Goal: Task Accomplishment & Management: Complete application form

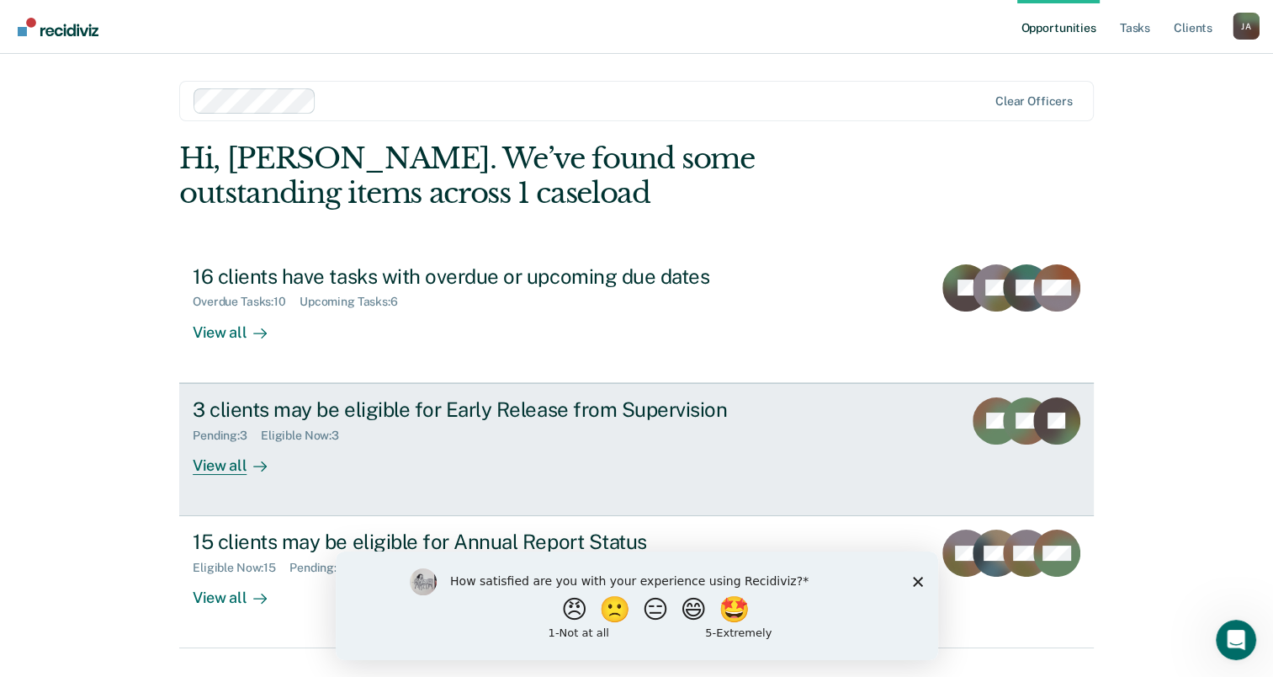
click at [219, 461] on div "View all" at bounding box center [240, 458] width 94 height 33
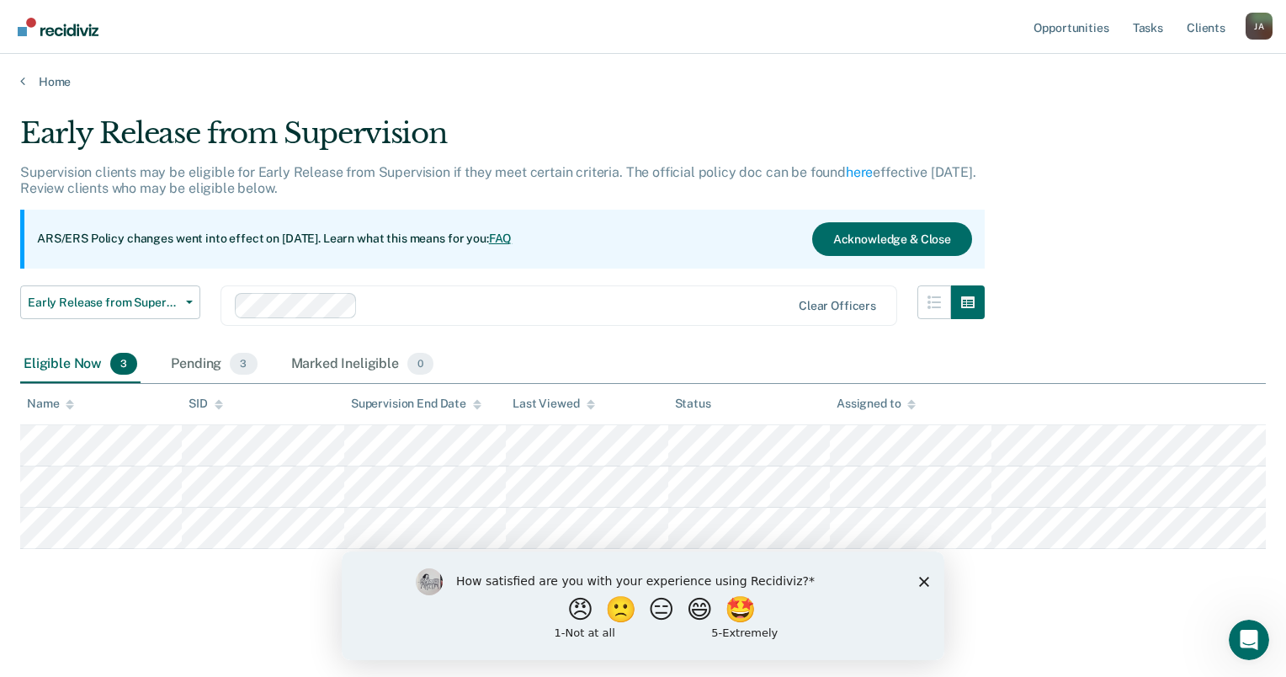
click at [922, 582] on polygon "Close survey" at bounding box center [924, 581] width 10 height 10
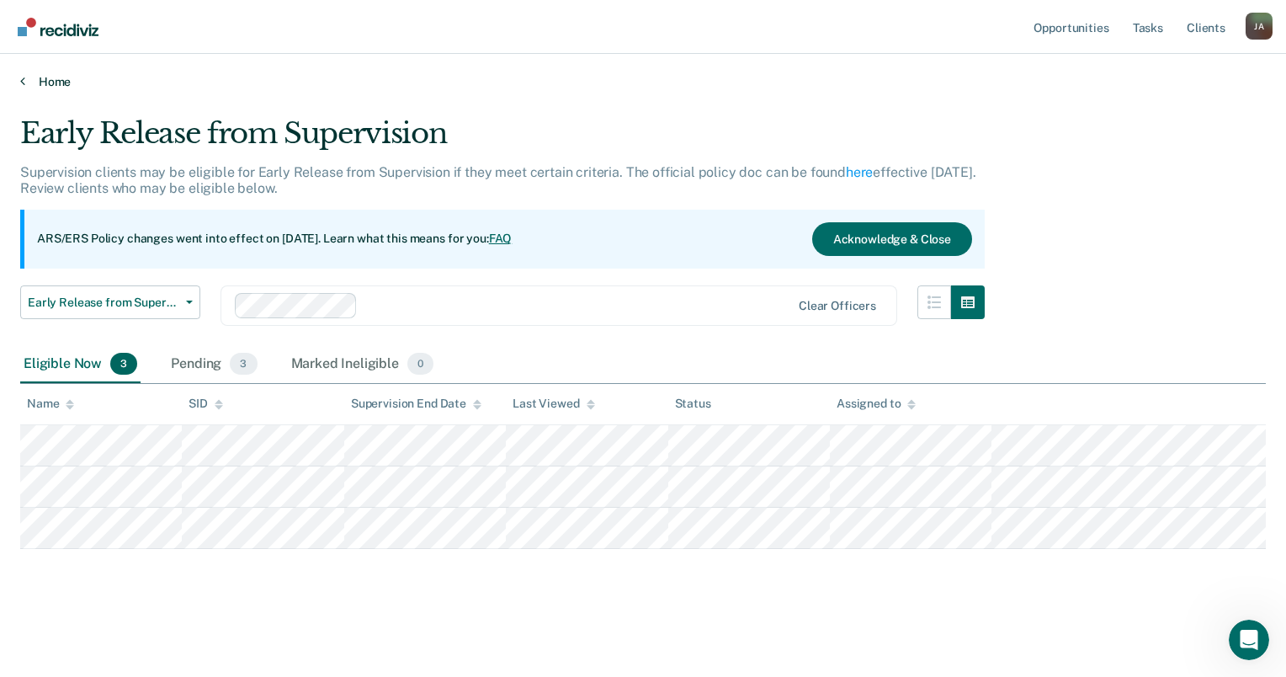
click at [29, 81] on link "Home" at bounding box center [643, 81] width 1246 height 15
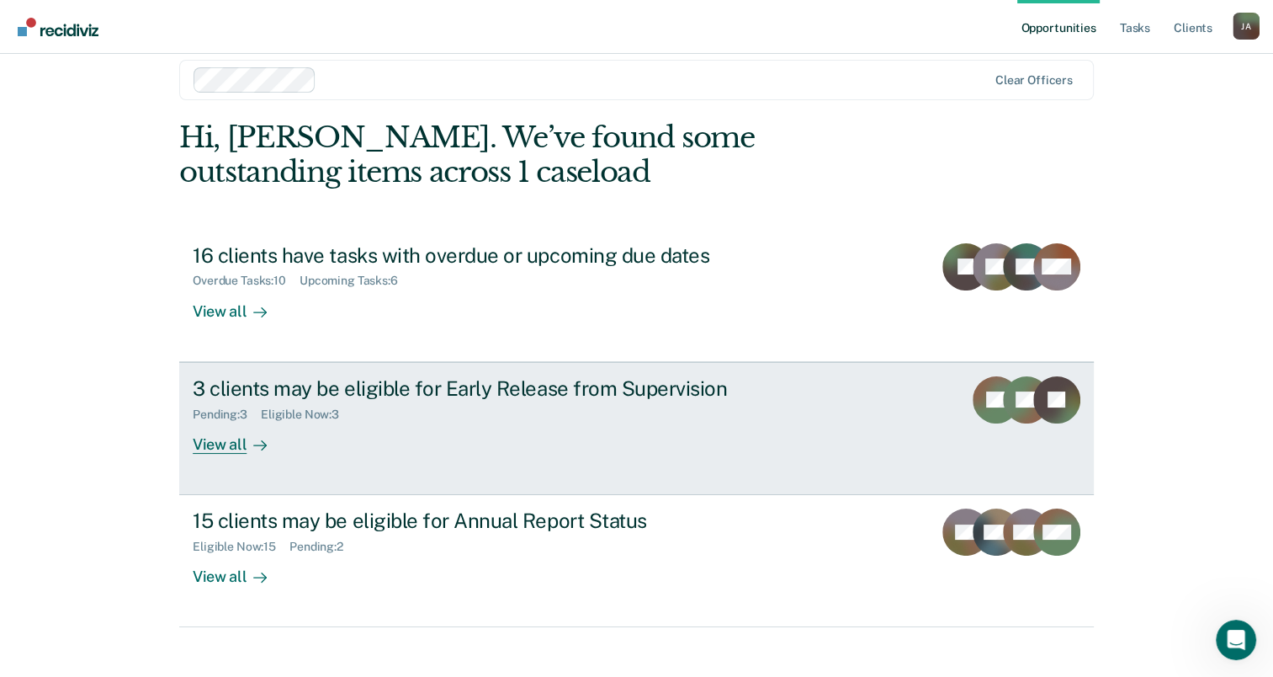
scroll to position [38, 0]
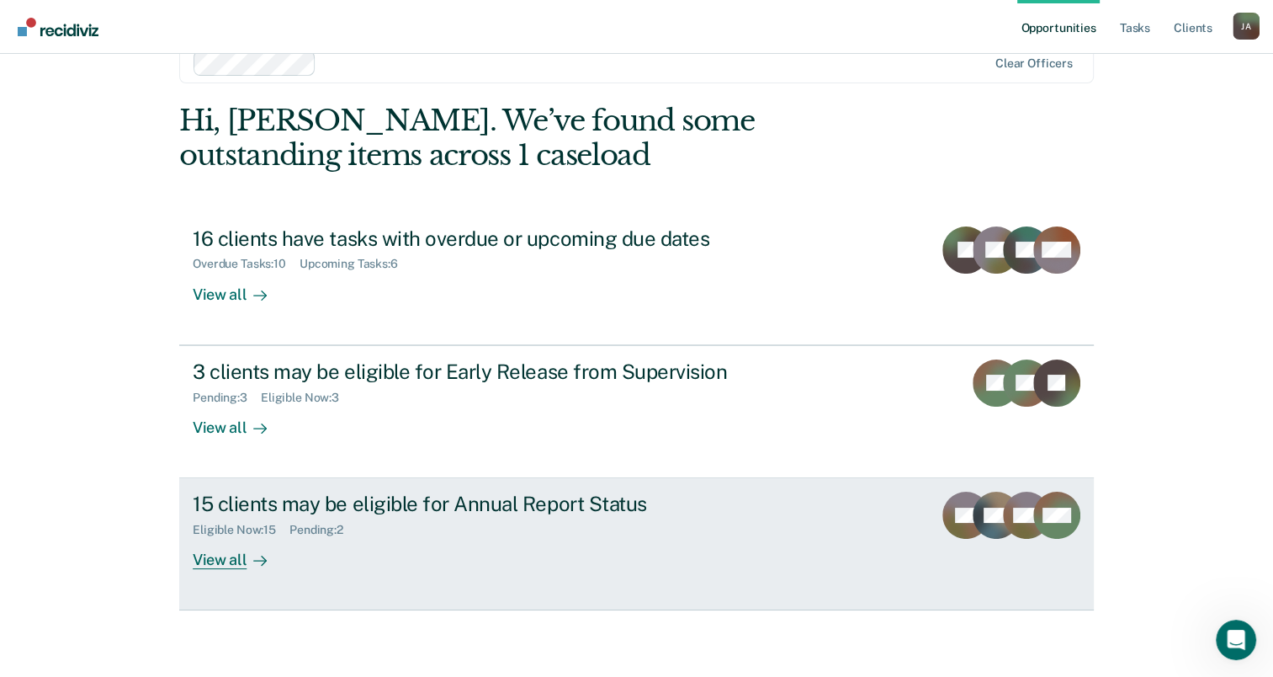
click at [219, 562] on div "View all" at bounding box center [240, 553] width 94 height 33
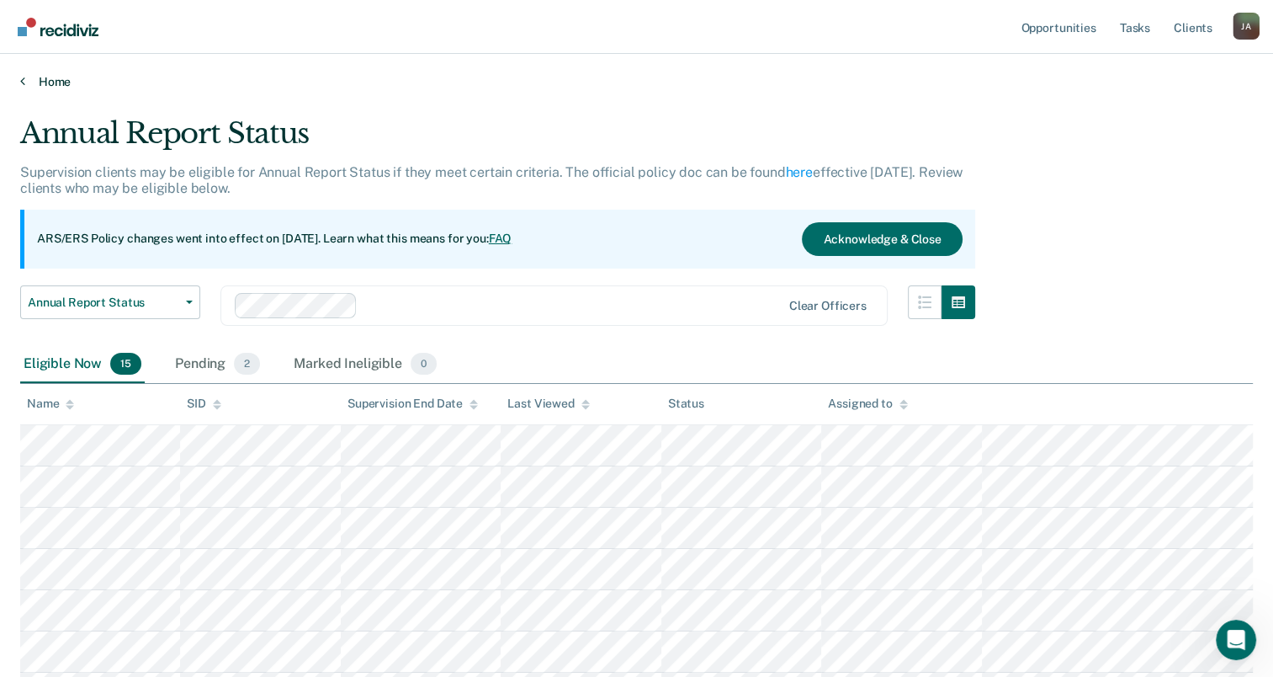
click at [29, 88] on link "Home" at bounding box center [636, 81] width 1233 height 15
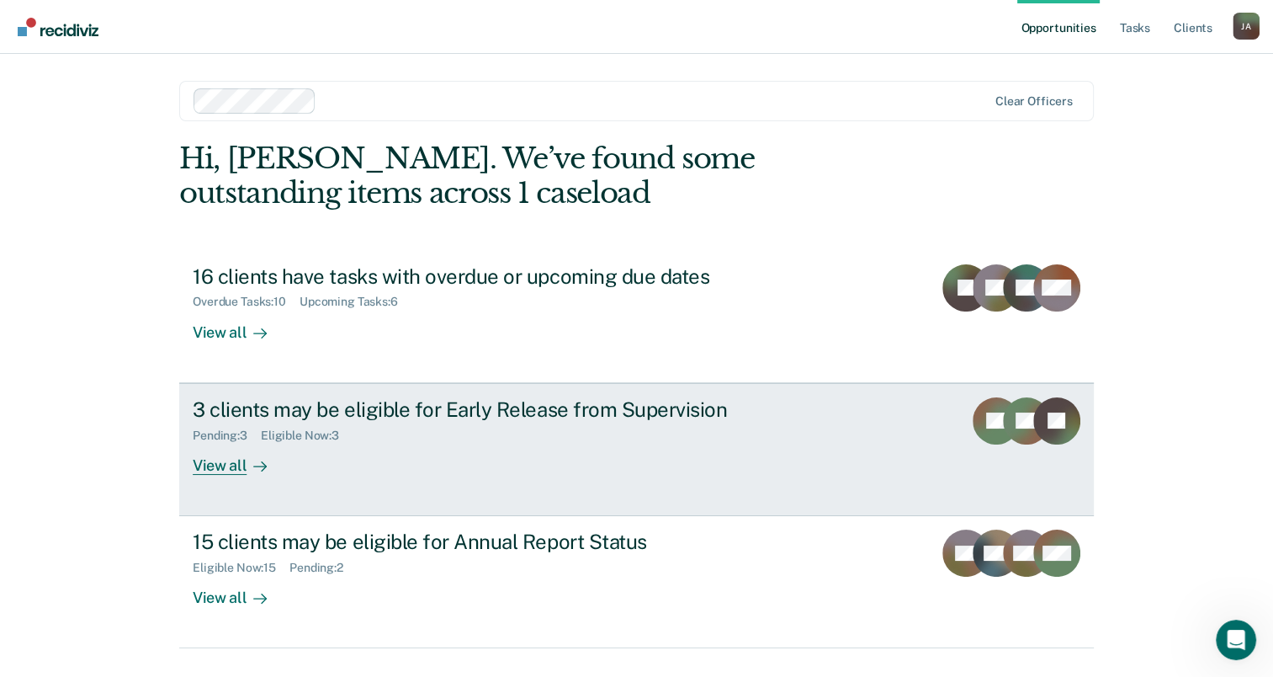
click at [229, 470] on div "View all" at bounding box center [240, 458] width 94 height 33
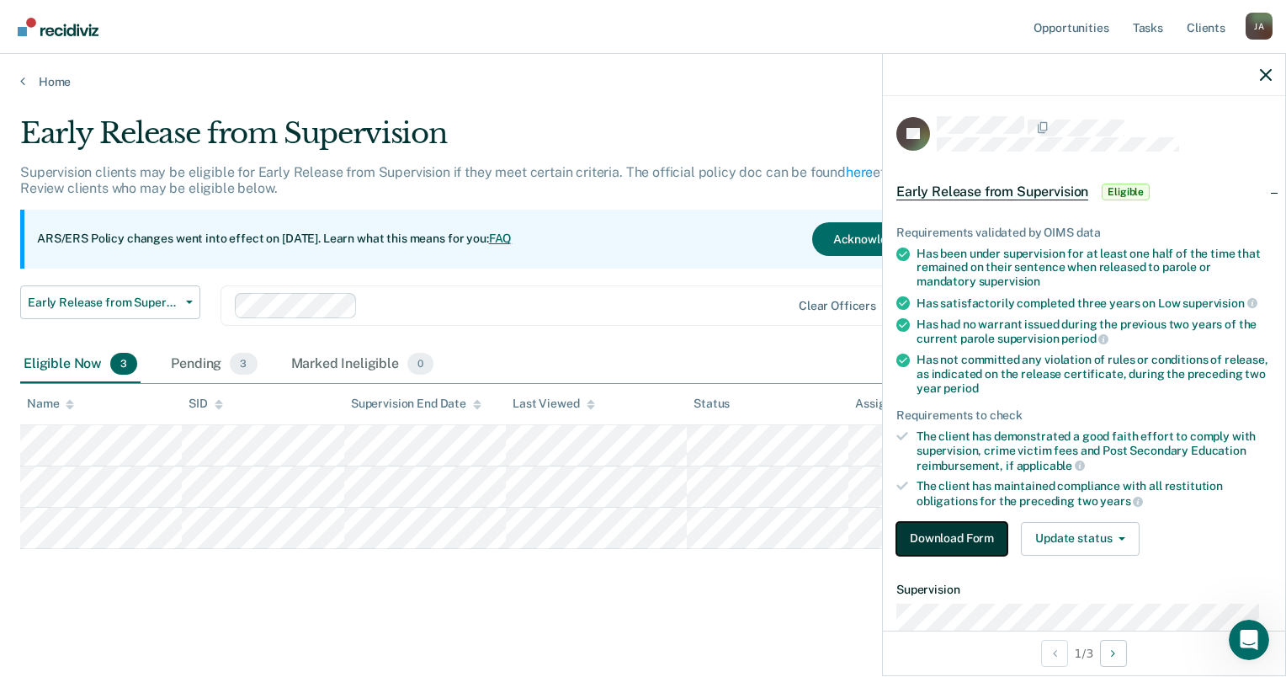
click at [977, 530] on button "Download Form" at bounding box center [951, 539] width 111 height 34
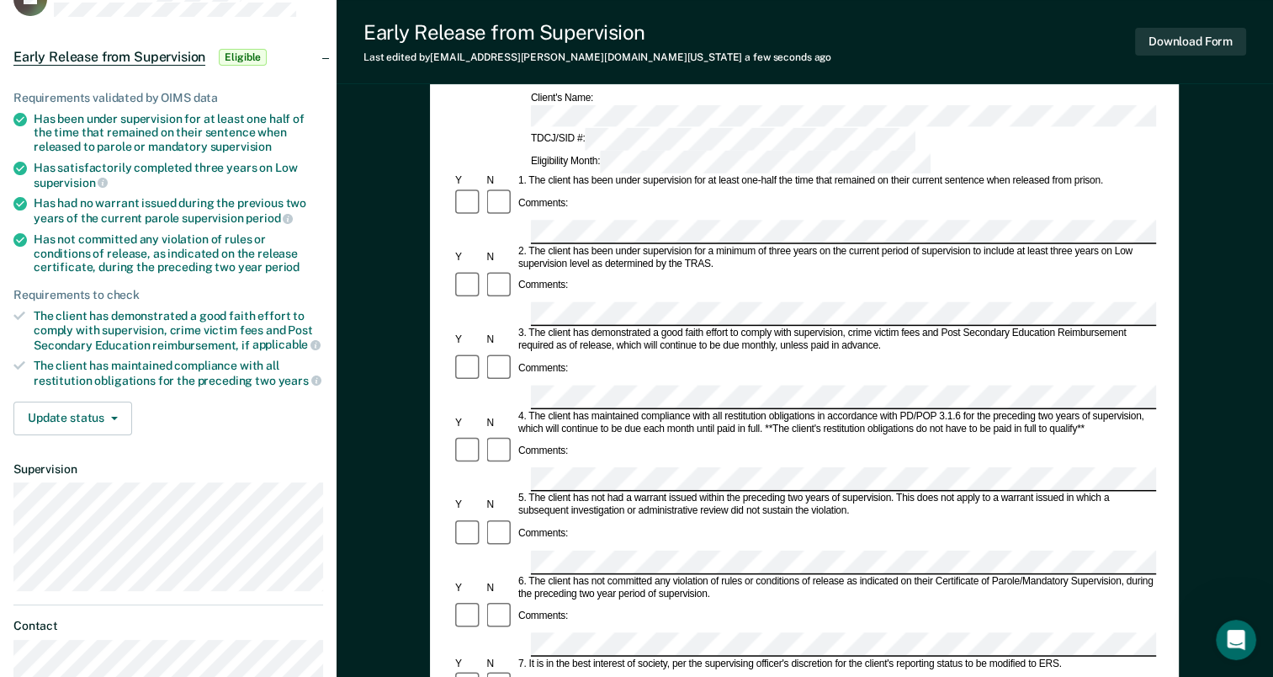
scroll to position [570, 0]
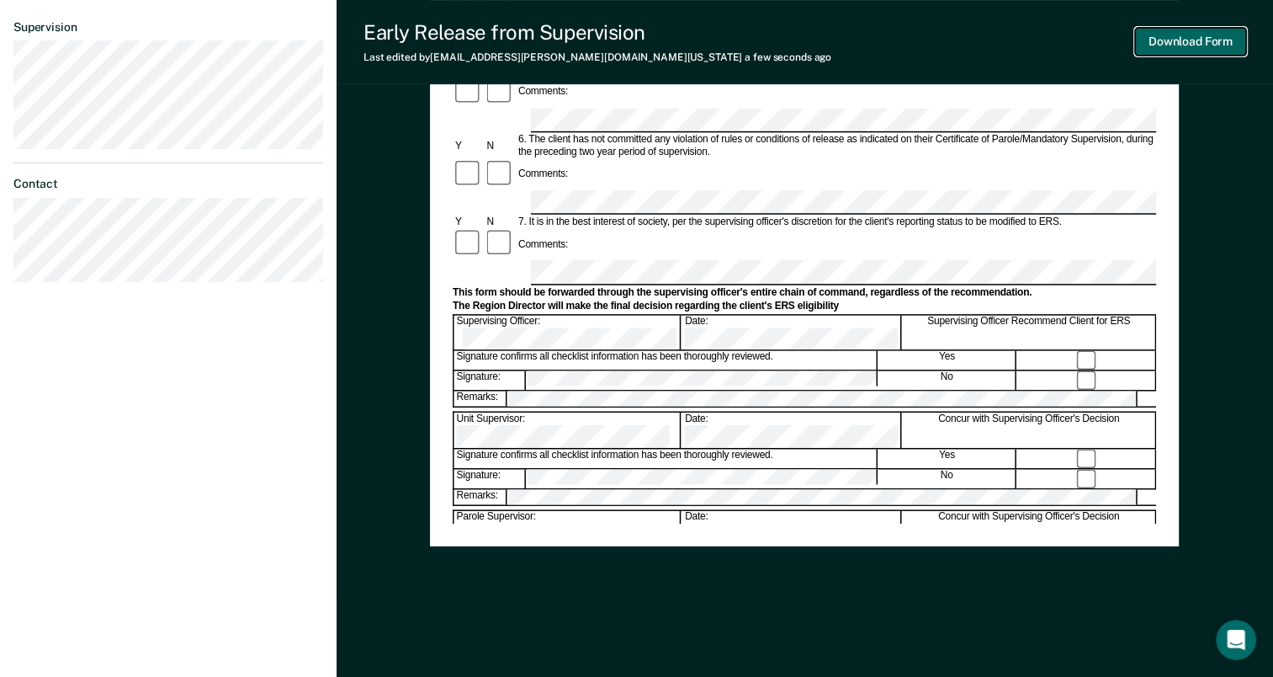
click at [1220, 39] on button "Download Form" at bounding box center [1190, 42] width 111 height 28
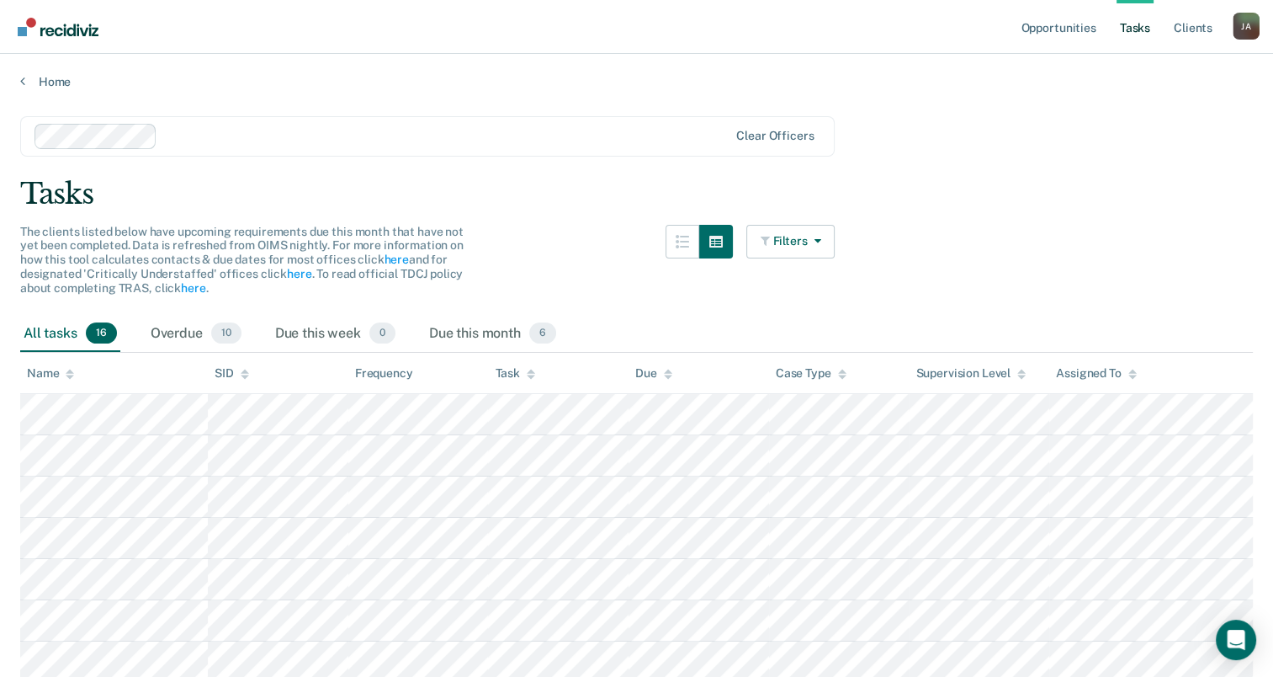
click at [24, 92] on main "Clear officers Tasks The clients listed below have upcoming requirements due th…" at bounding box center [636, 602] width 1273 height 1027
click at [30, 79] on link "Home" at bounding box center [636, 81] width 1233 height 15
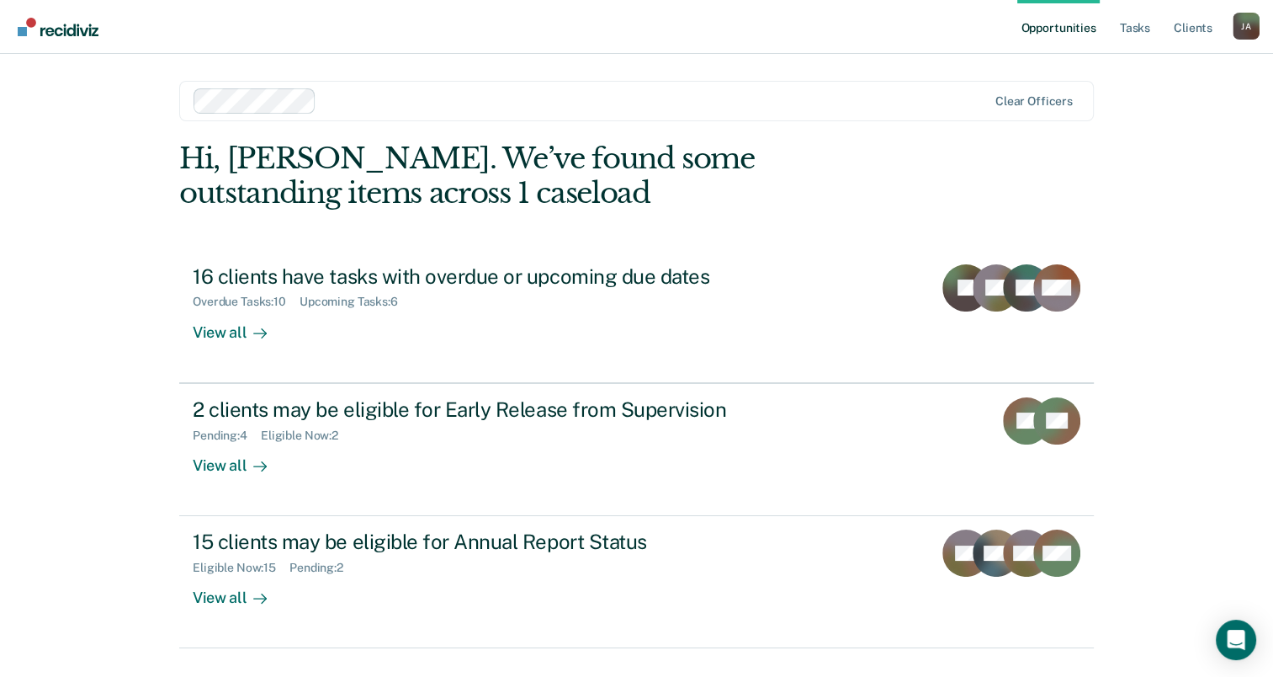
scroll to position [38, 0]
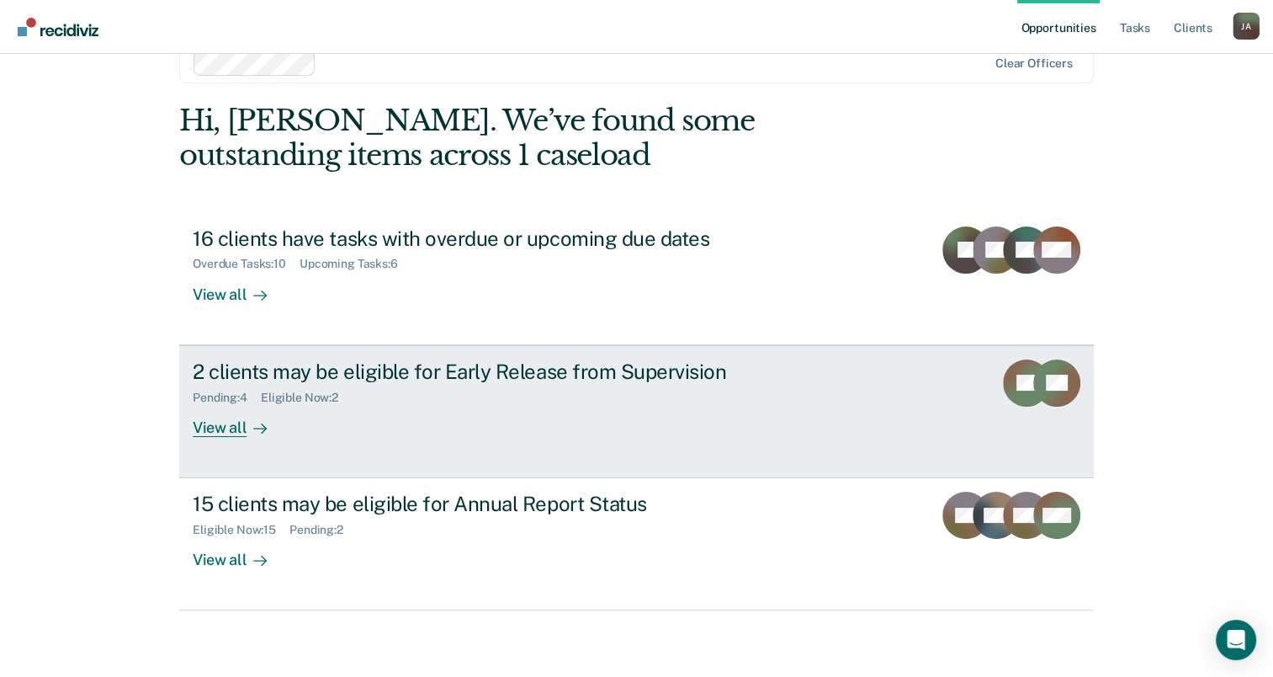
click at [221, 429] on div "View all" at bounding box center [240, 420] width 94 height 33
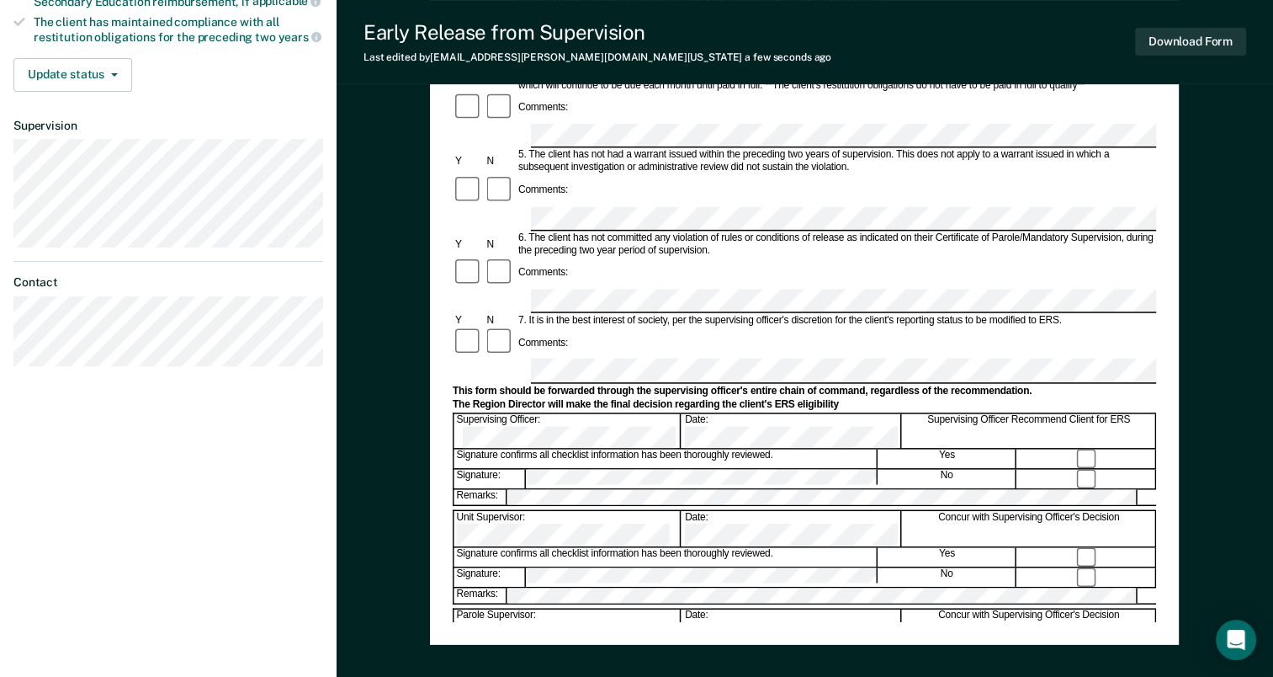
scroll to position [570, 0]
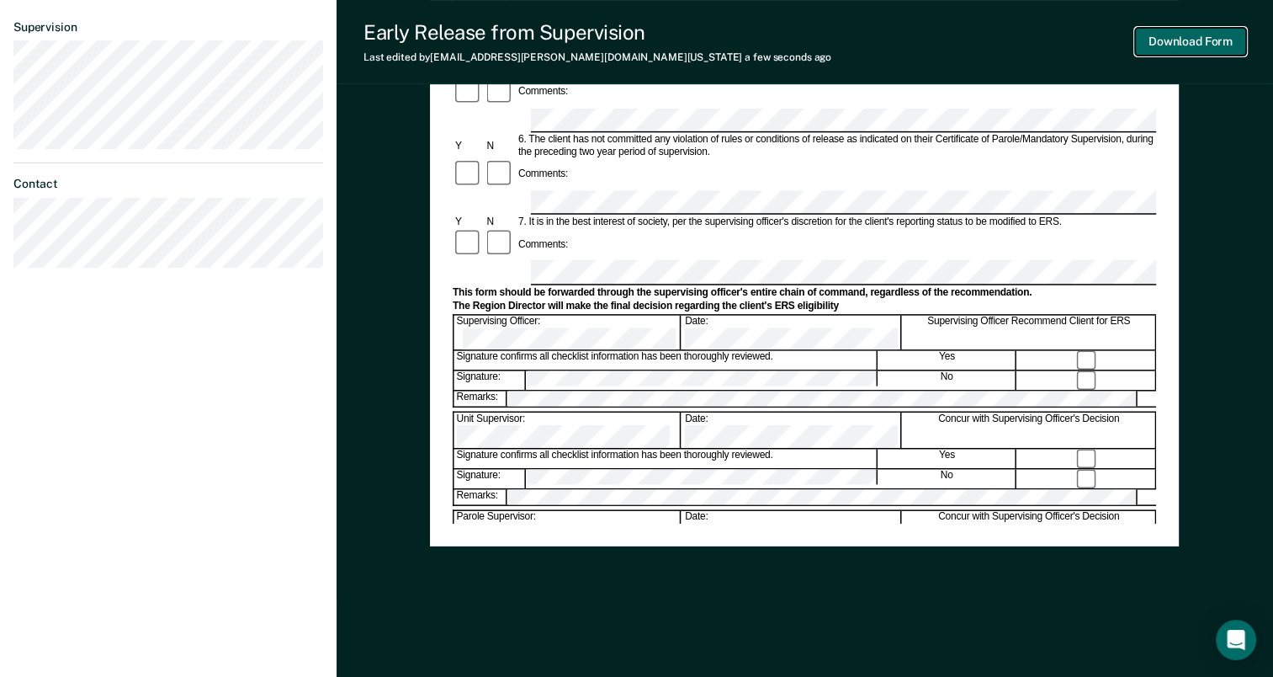
click at [1187, 39] on button "Download Form" at bounding box center [1190, 42] width 111 height 28
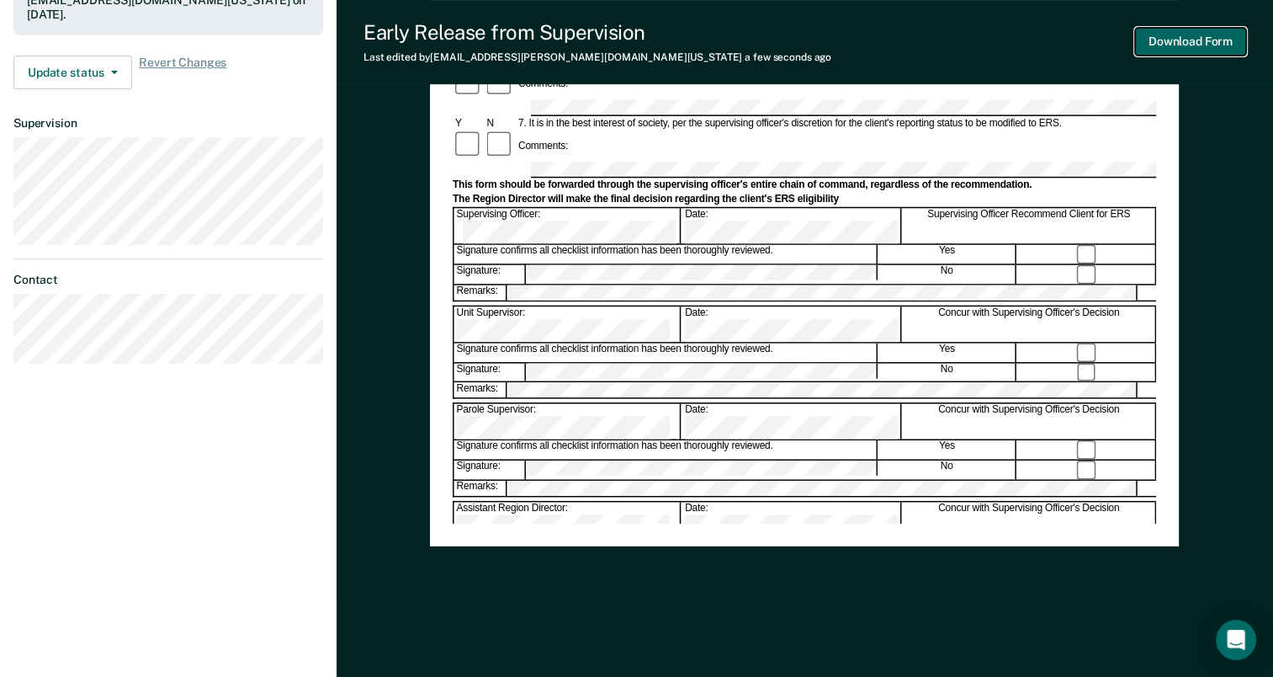
click at [1238, 44] on button "Download Form" at bounding box center [1190, 42] width 111 height 28
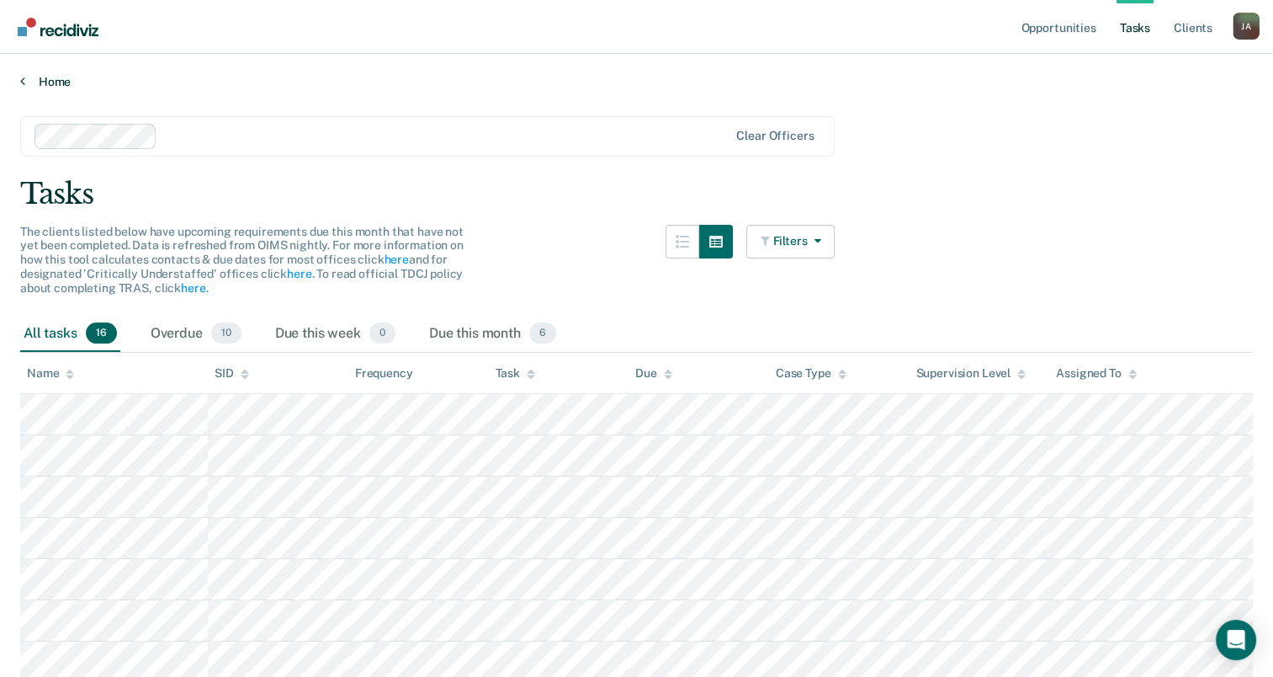
click at [34, 80] on link "Home" at bounding box center [636, 81] width 1233 height 15
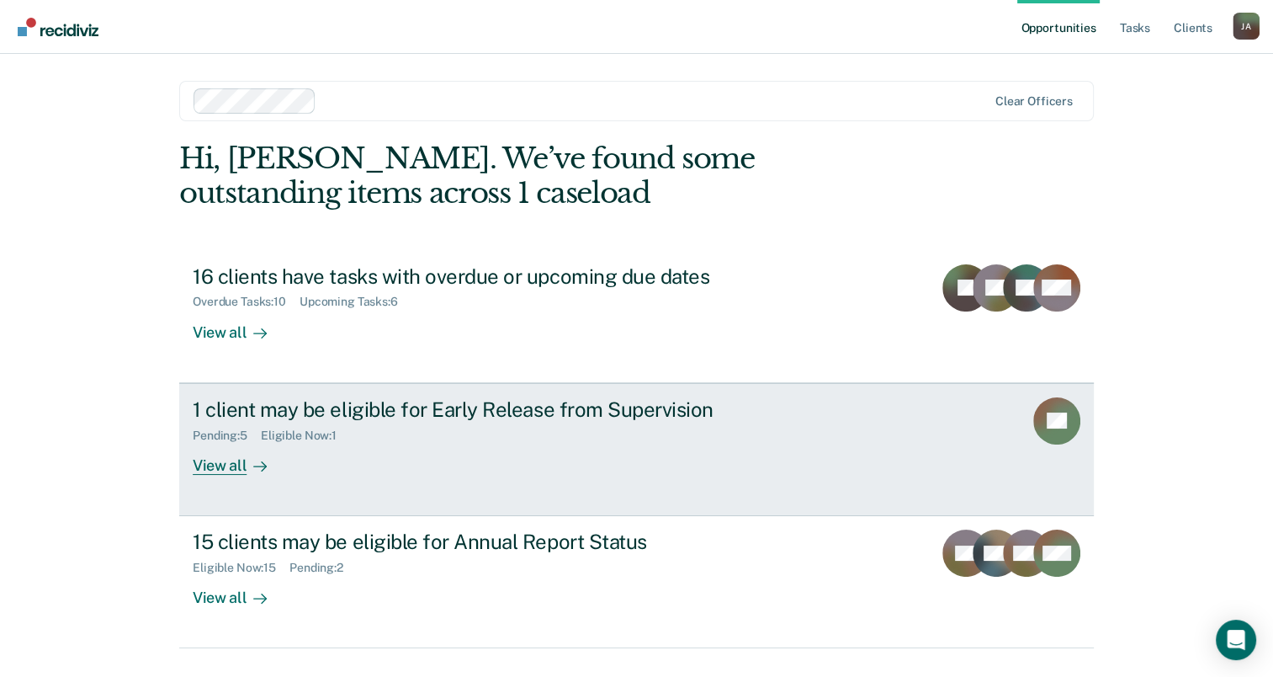
click at [219, 466] on div "View all" at bounding box center [240, 458] width 94 height 33
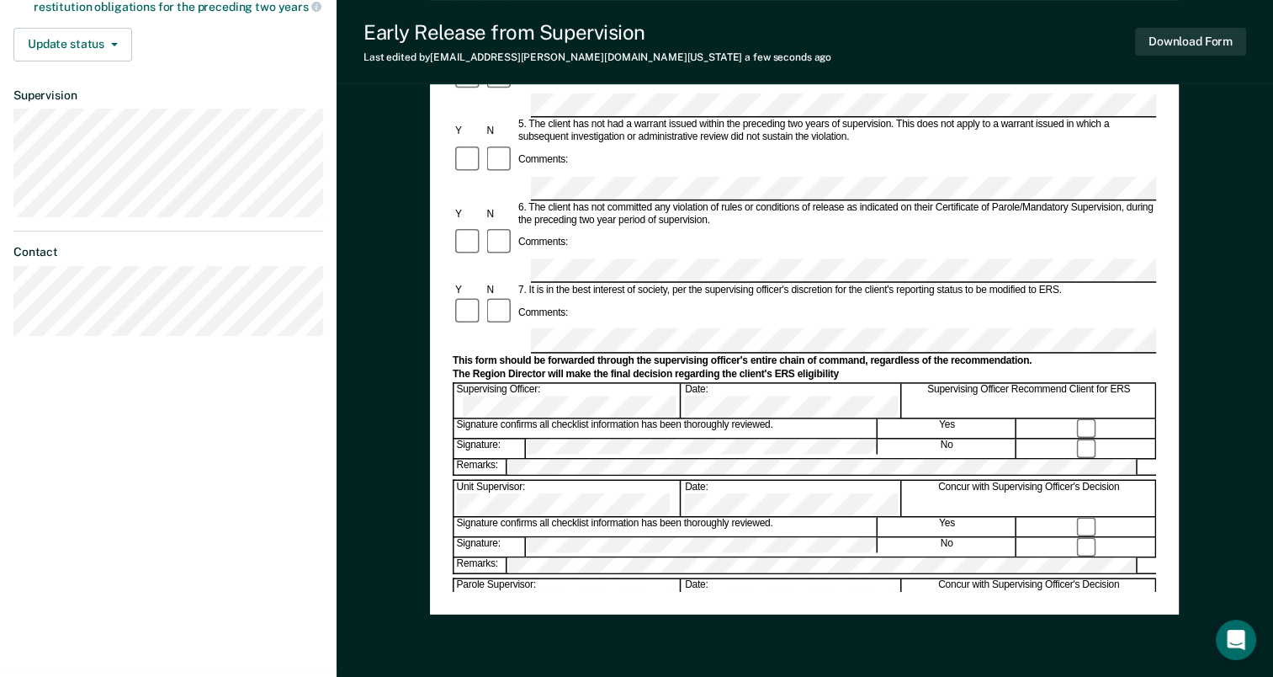
scroll to position [570, 0]
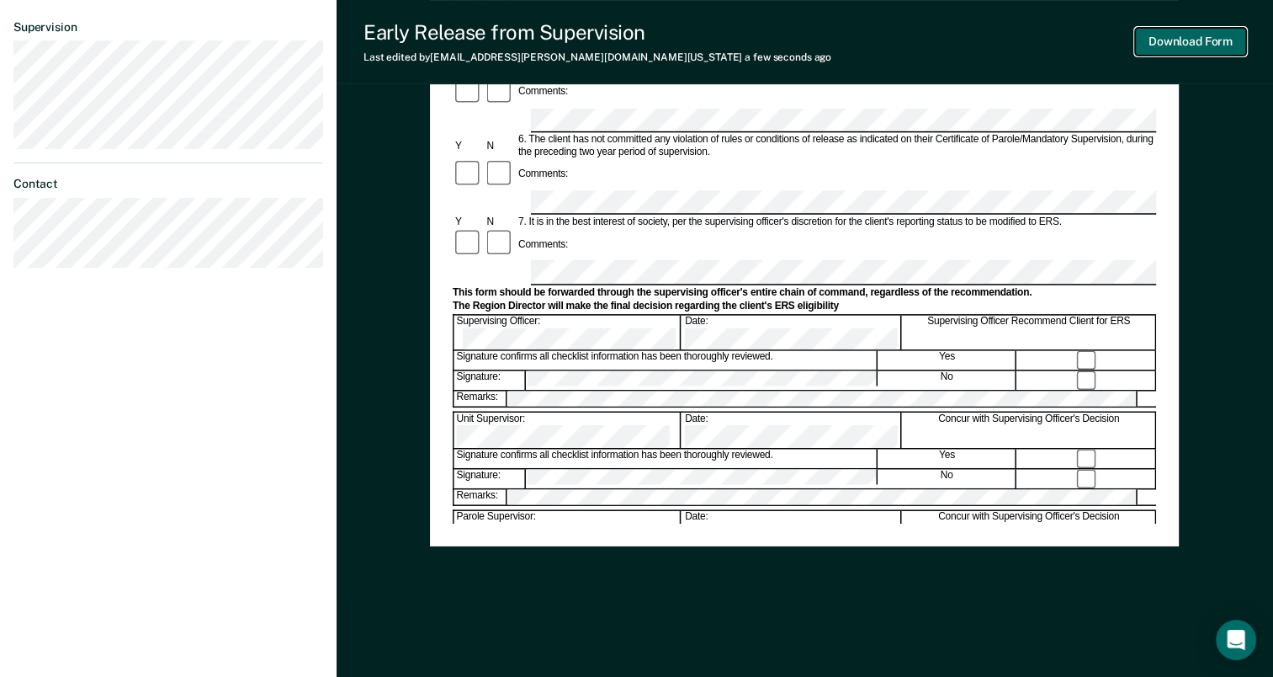
click at [1195, 42] on button "Download Form" at bounding box center [1190, 42] width 111 height 28
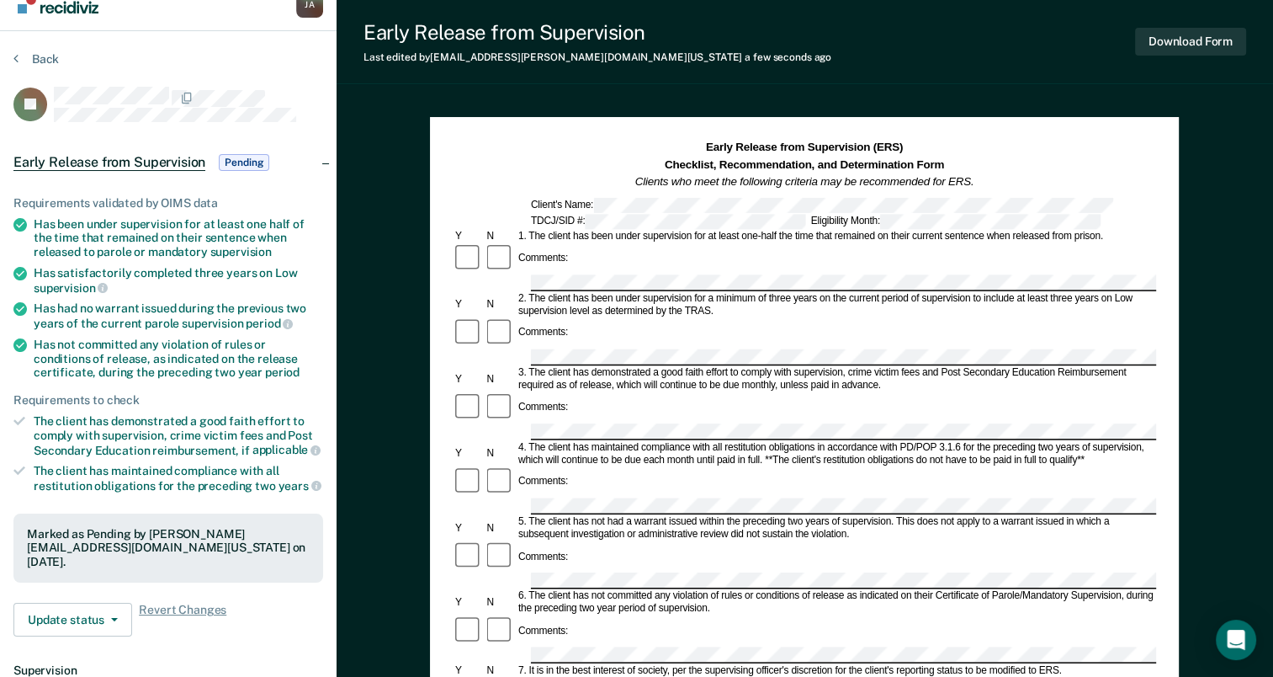
scroll to position [0, 0]
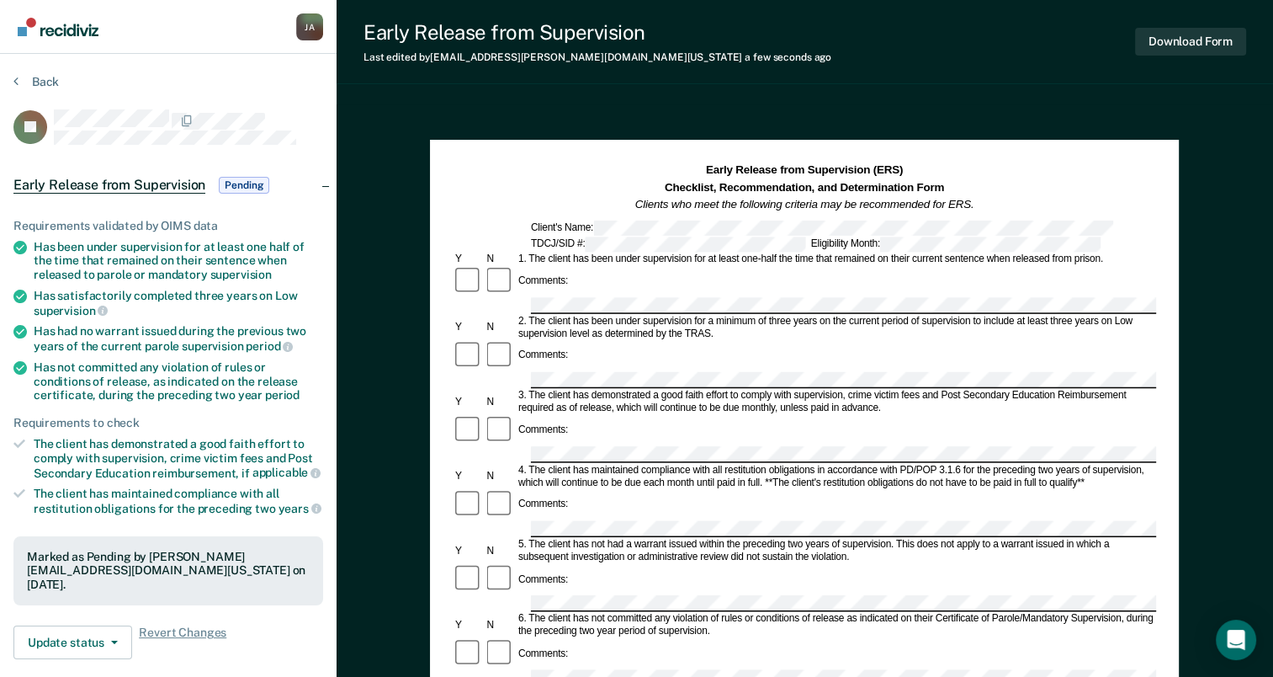
drag, startPoint x: 13, startPoint y: 84, endPoint x: 23, endPoint y: 80, distance: 10.9
click at [13, 83] on section "Back DJ Early Release from Supervision Pending Requirements validated by OIMS d…" at bounding box center [168, 510] width 337 height 913
click at [23, 79] on button "Back" at bounding box center [35, 81] width 45 height 15
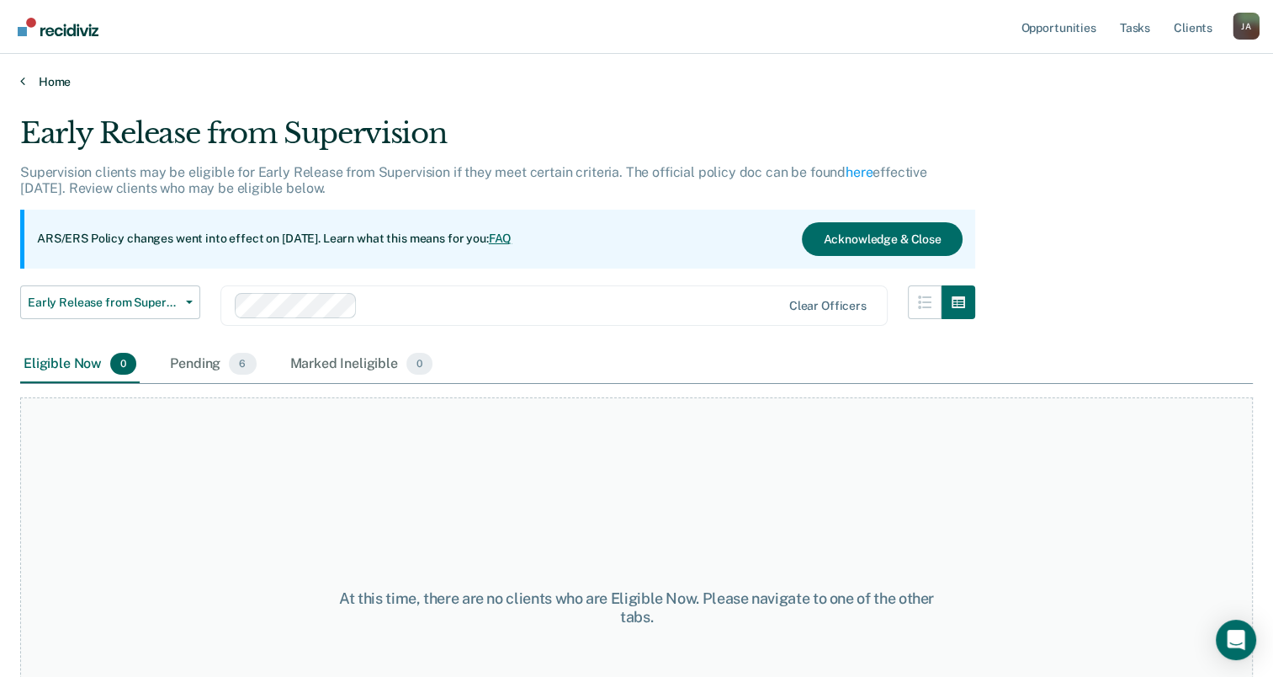
click at [48, 77] on link "Home" at bounding box center [636, 81] width 1233 height 15
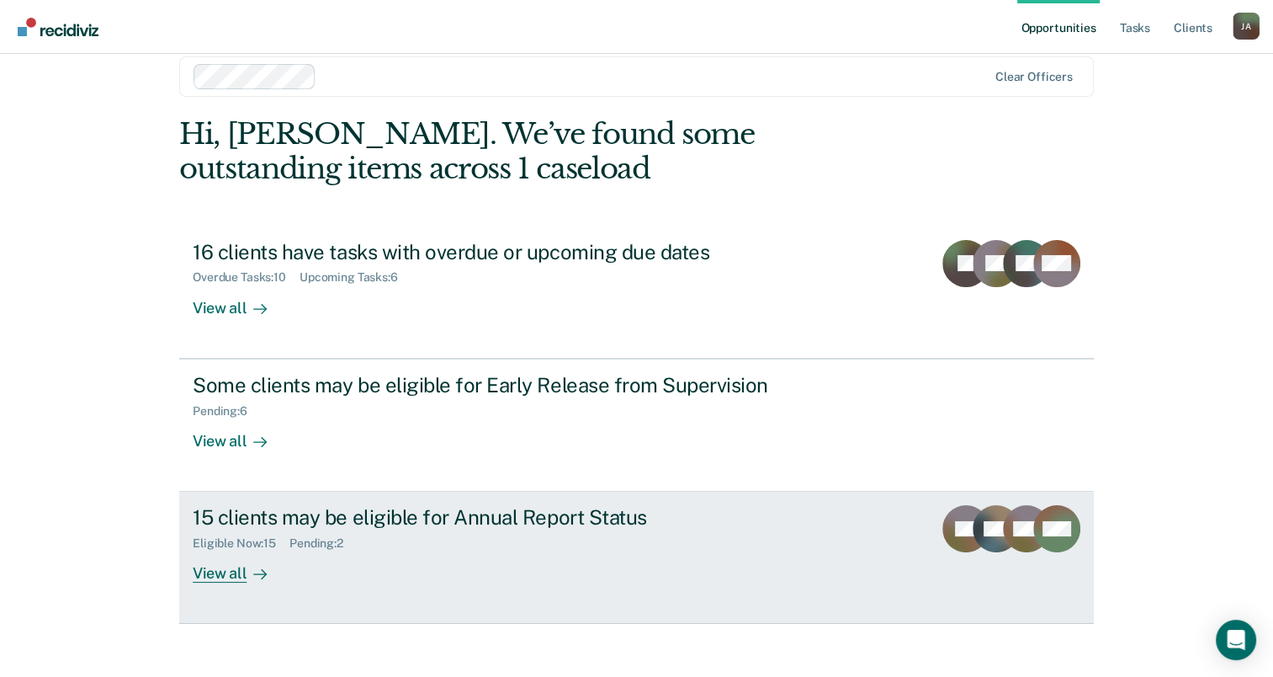
scroll to position [38, 0]
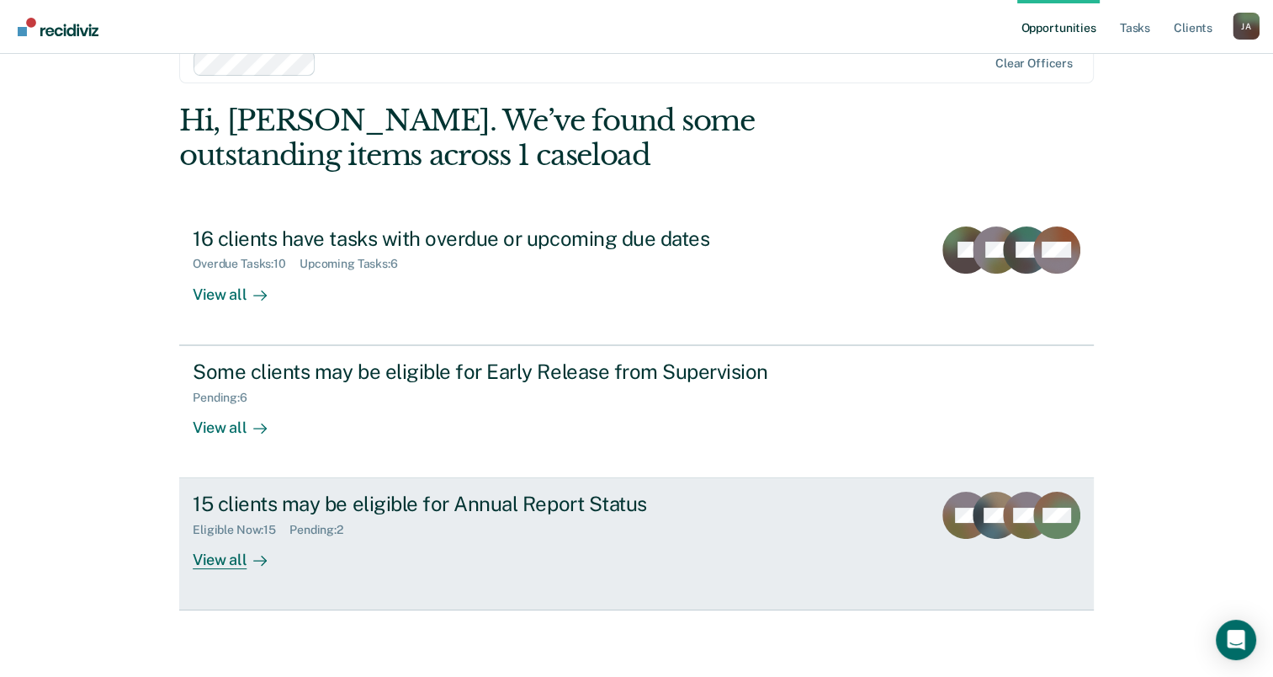
click at [202, 565] on div "View all" at bounding box center [240, 553] width 94 height 33
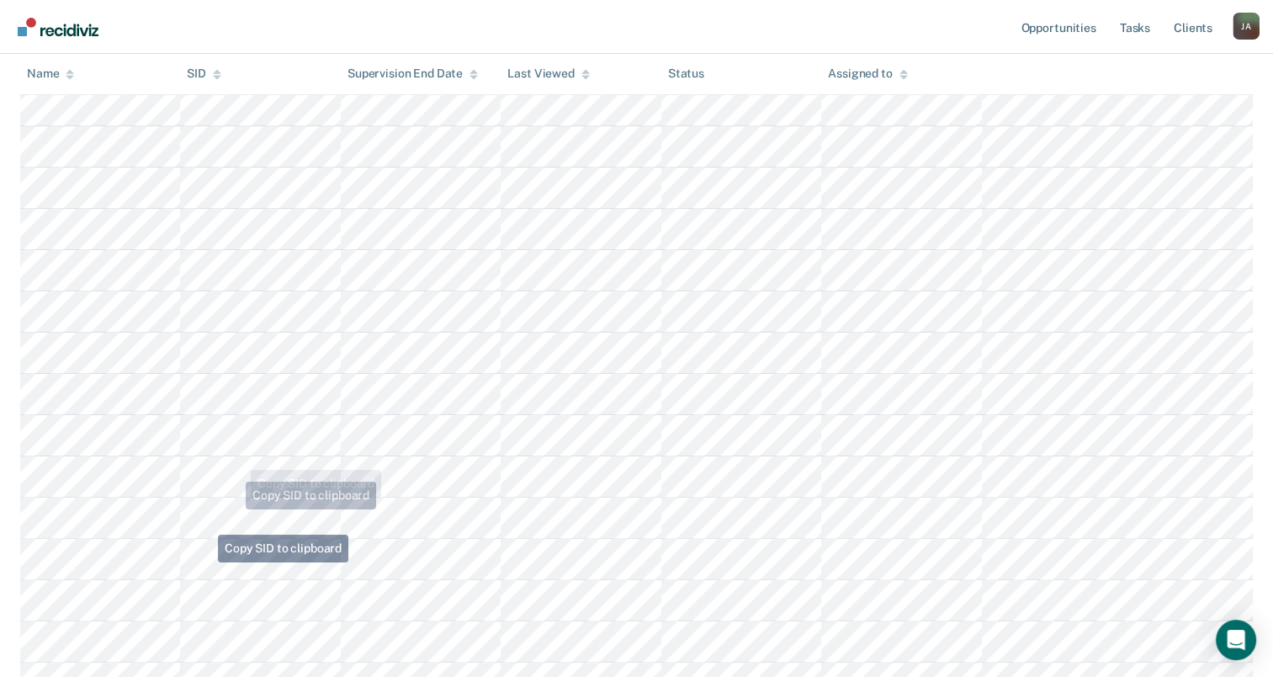
scroll to position [487, 0]
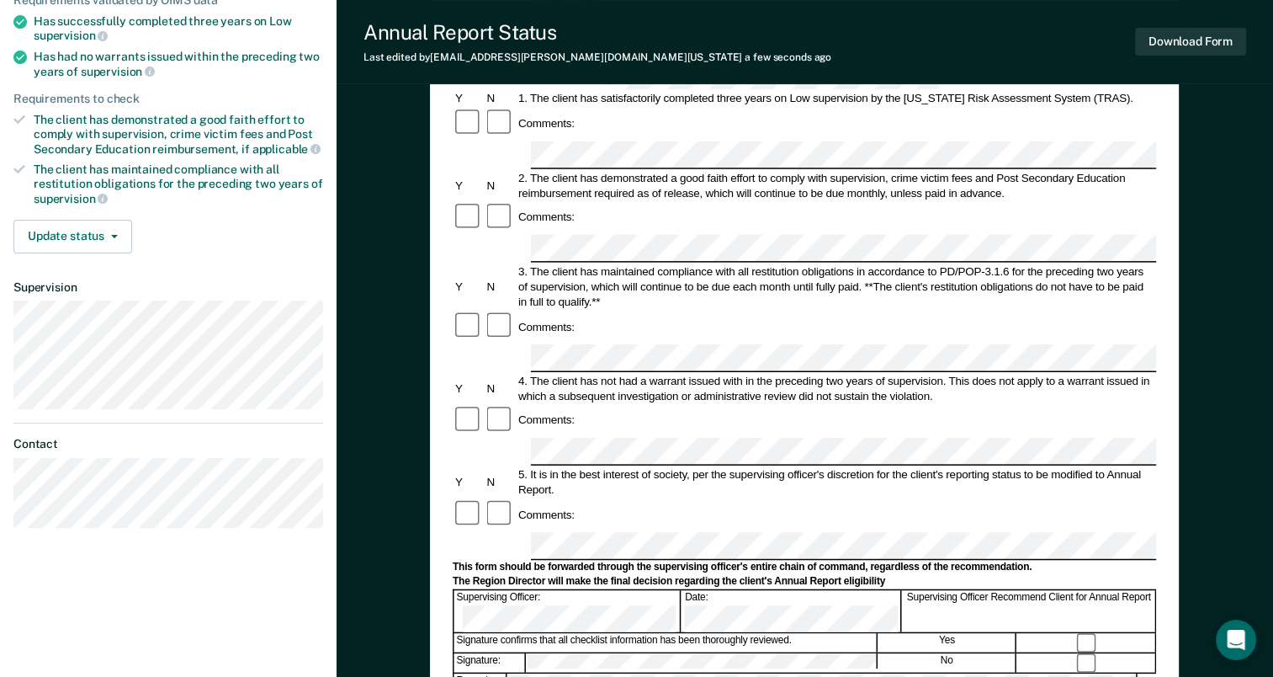
scroll to position [253, 0]
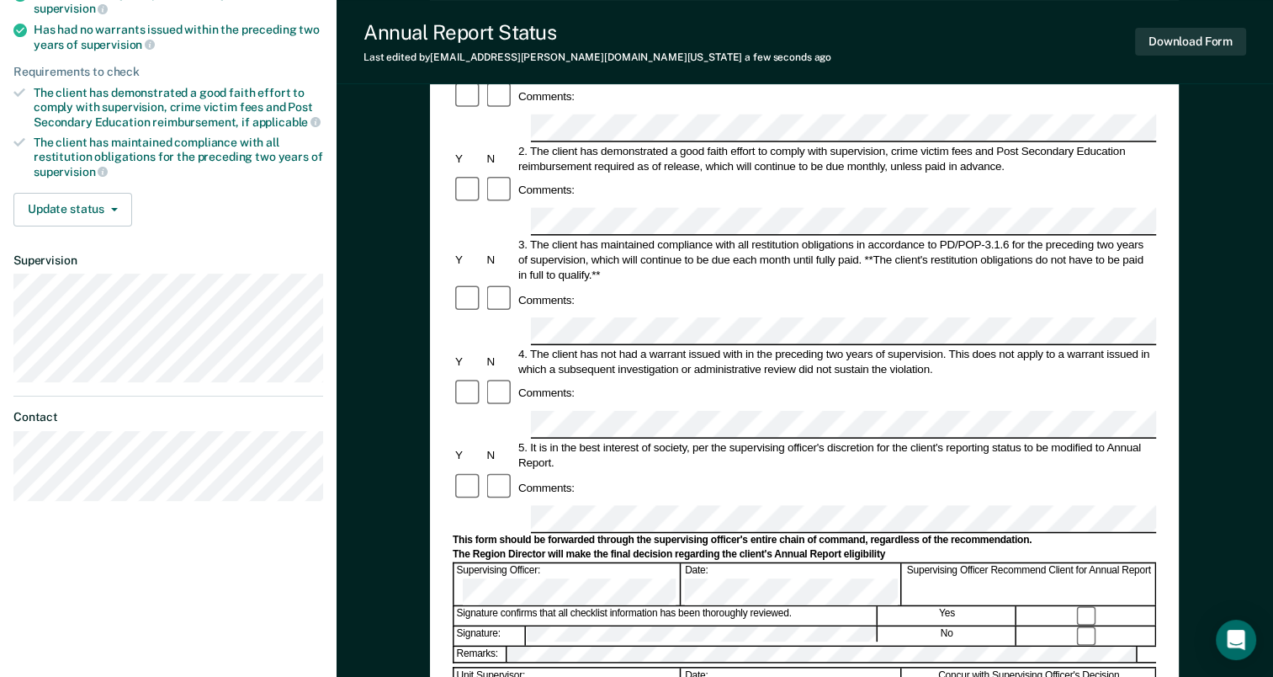
click at [943, 626] on div "No" at bounding box center [948, 635] width 138 height 19
click at [774, 562] on div "Supervising Officer: Date: Supervising Officer Recommend Client for Annual Repo…" at bounding box center [805, 583] width 704 height 43
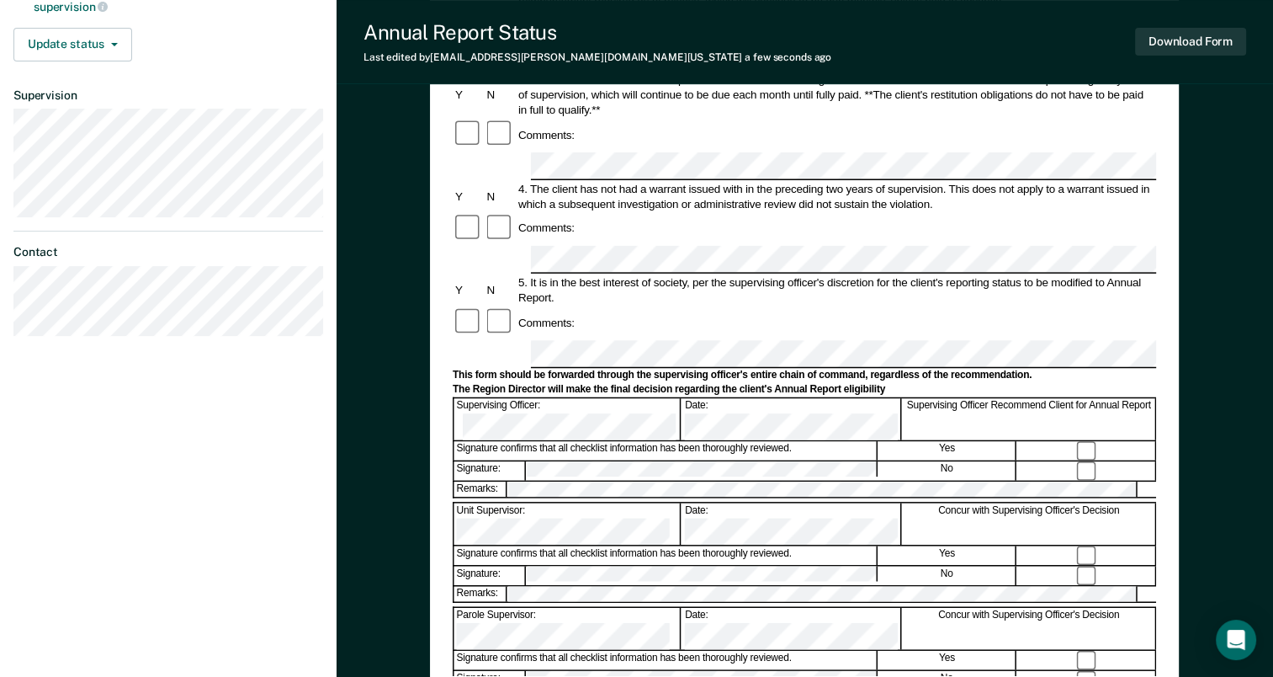
scroll to position [421, 0]
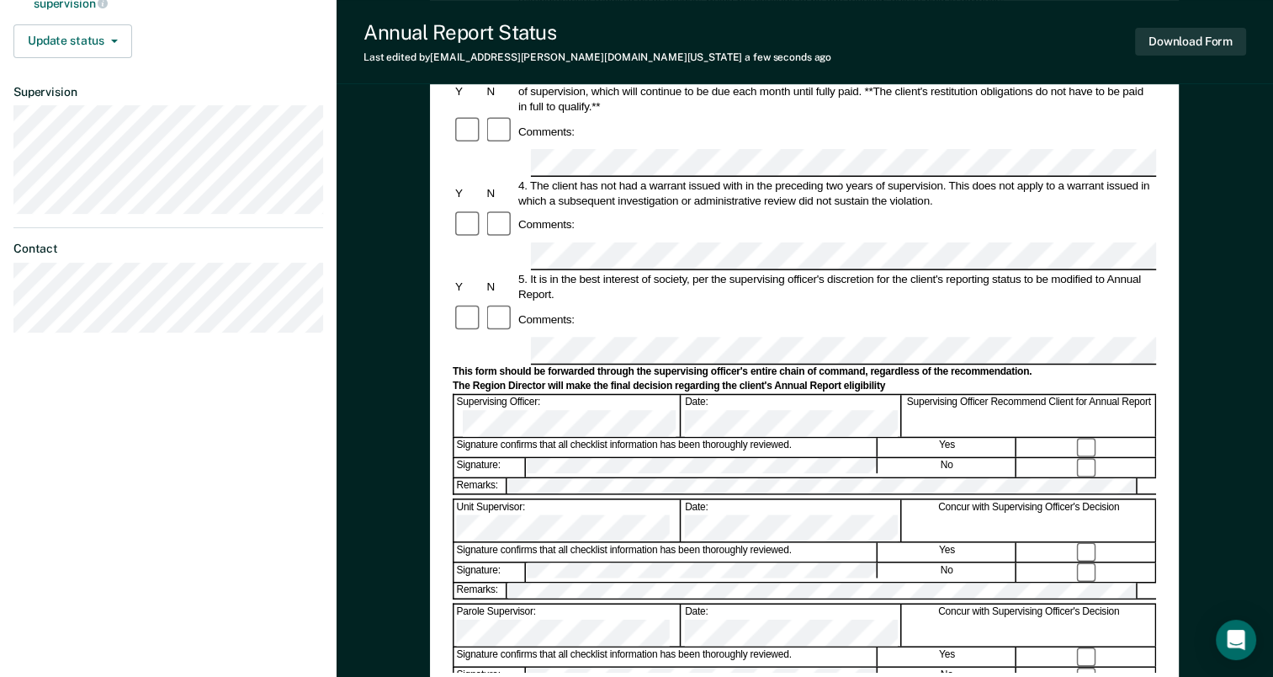
click at [570, 333] on form "Annual Reporting Checklist, Recommendation, and Determination Form Clients who …" at bounding box center [805, 335] width 704 height 1187
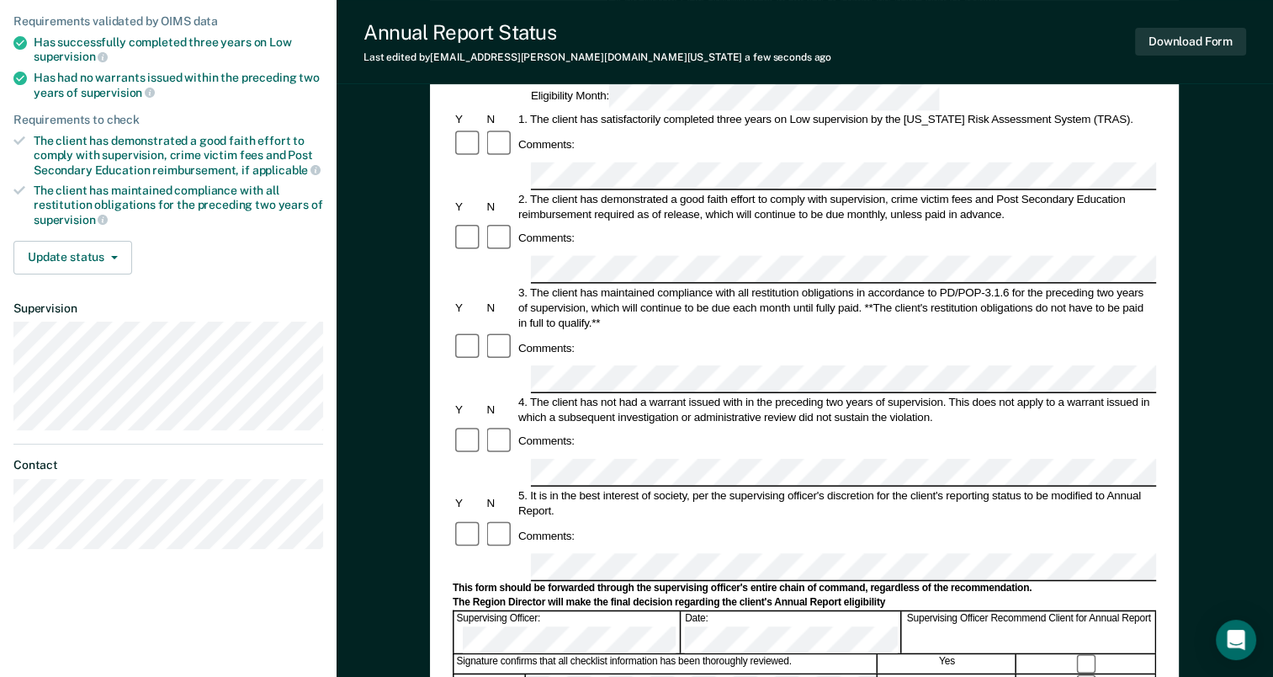
scroll to position [65, 0]
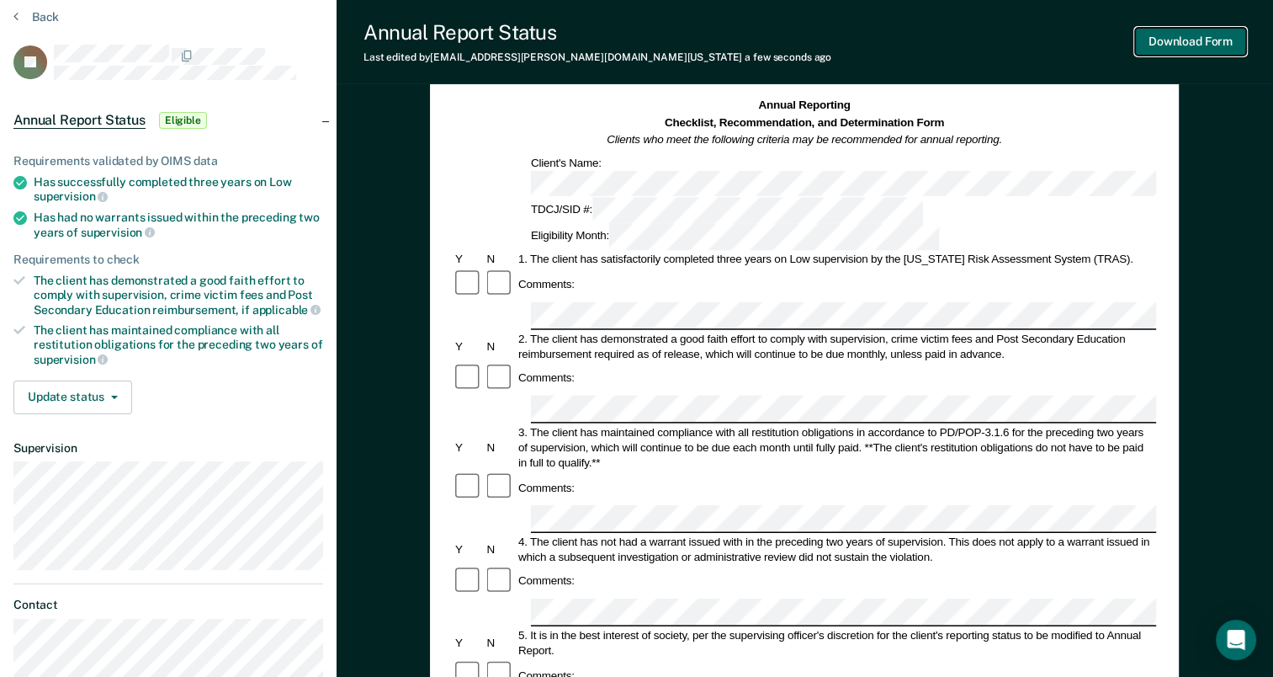
drag, startPoint x: 1199, startPoint y: 38, endPoint x: 1204, endPoint y: 6, distance: 32.4
click at [1203, 25] on div "Download Form" at bounding box center [1190, 41] width 111 height 43
click at [1166, 36] on button "Download Form" at bounding box center [1190, 42] width 111 height 28
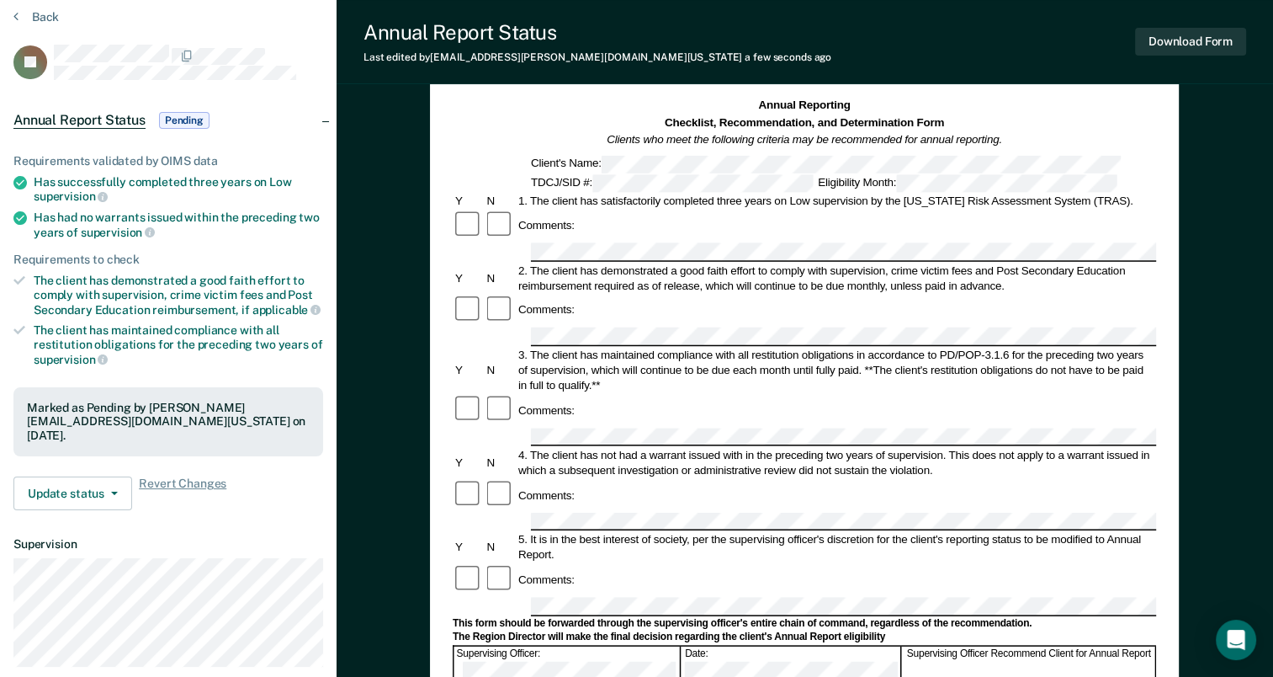
scroll to position [0, 0]
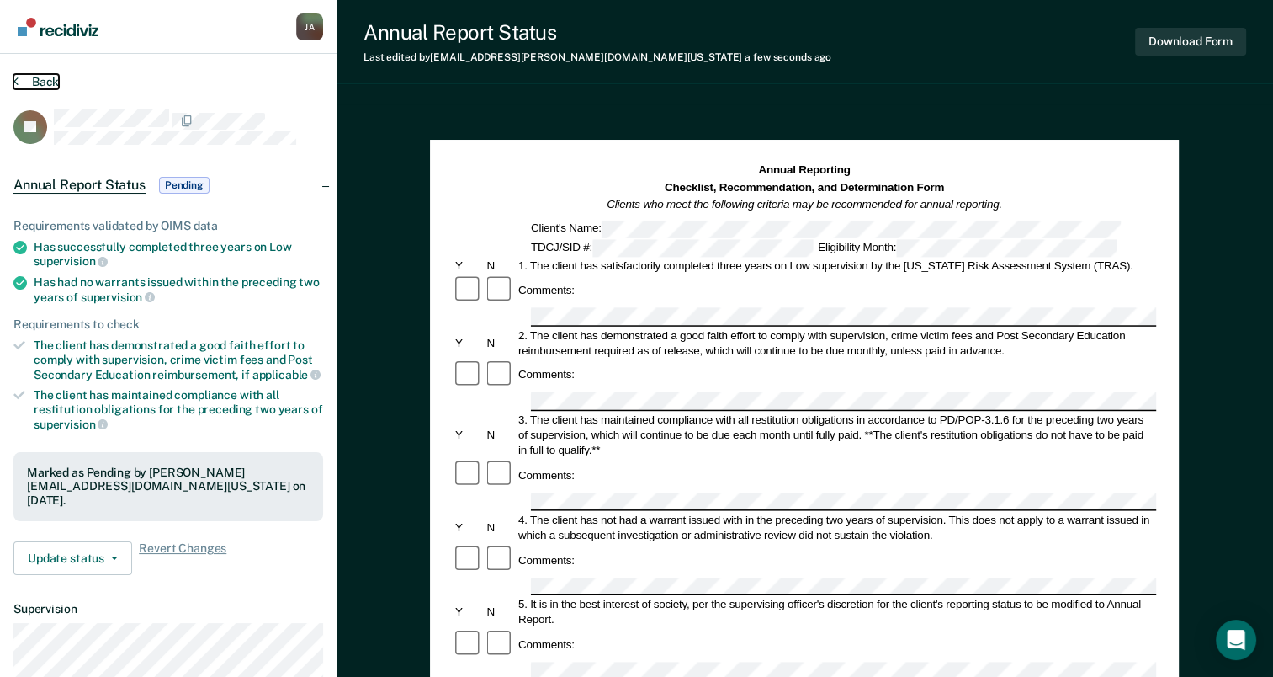
click at [47, 77] on button "Back" at bounding box center [35, 81] width 45 height 15
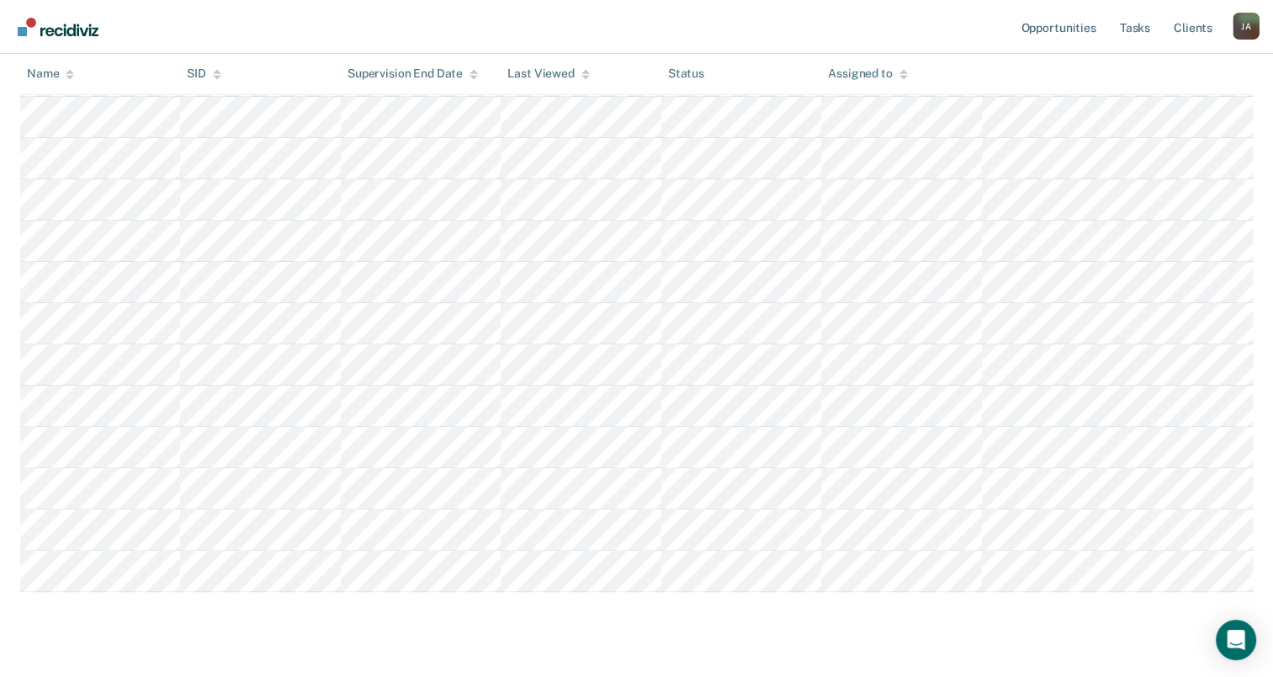
scroll to position [444, 0]
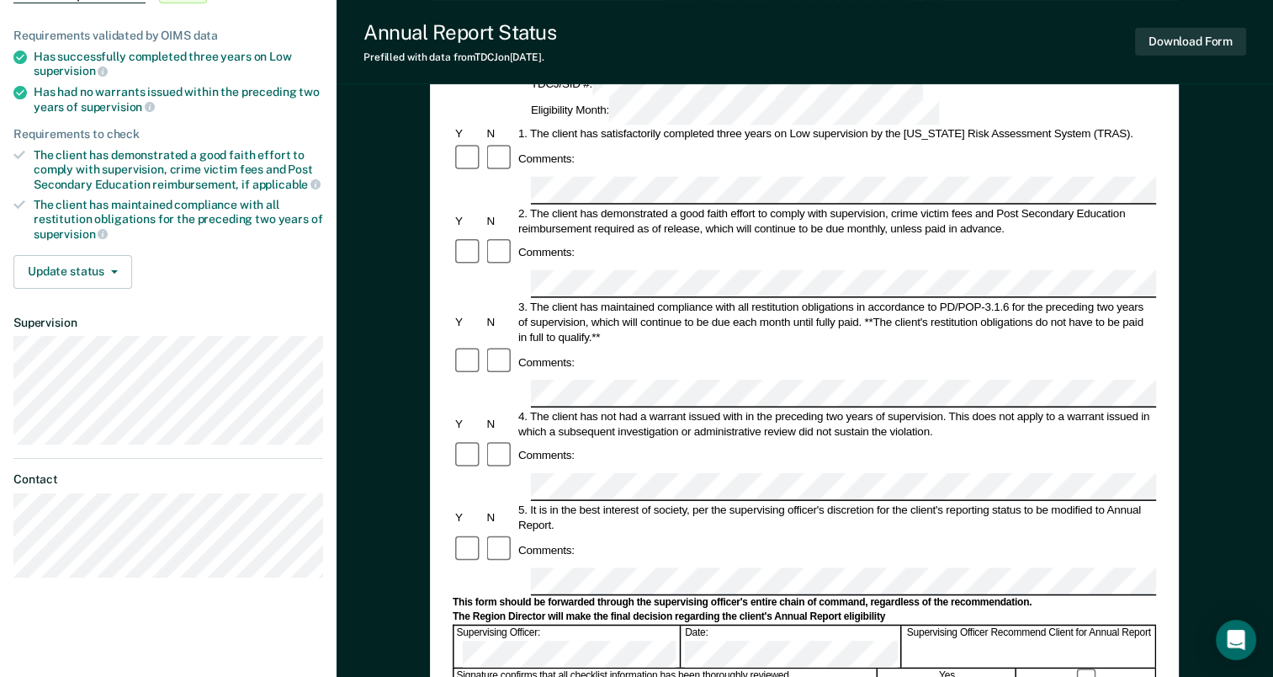
scroll to position [421, 0]
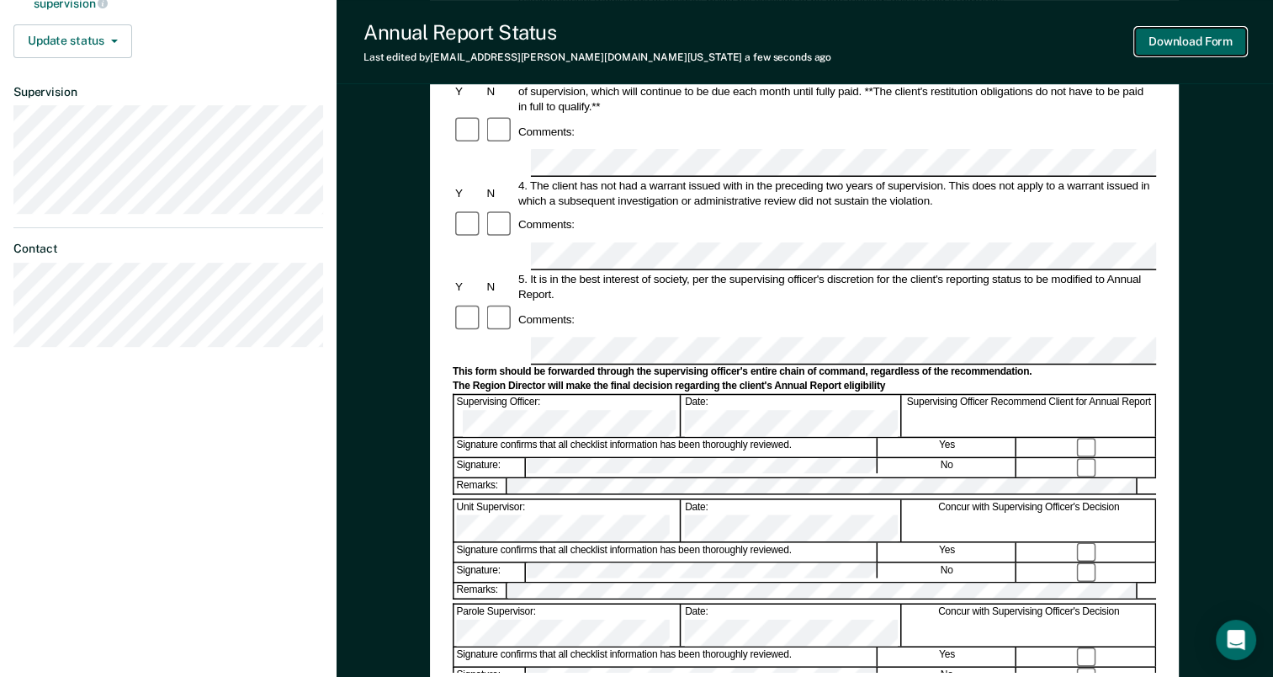
click at [1185, 41] on button "Download Form" at bounding box center [1190, 42] width 111 height 28
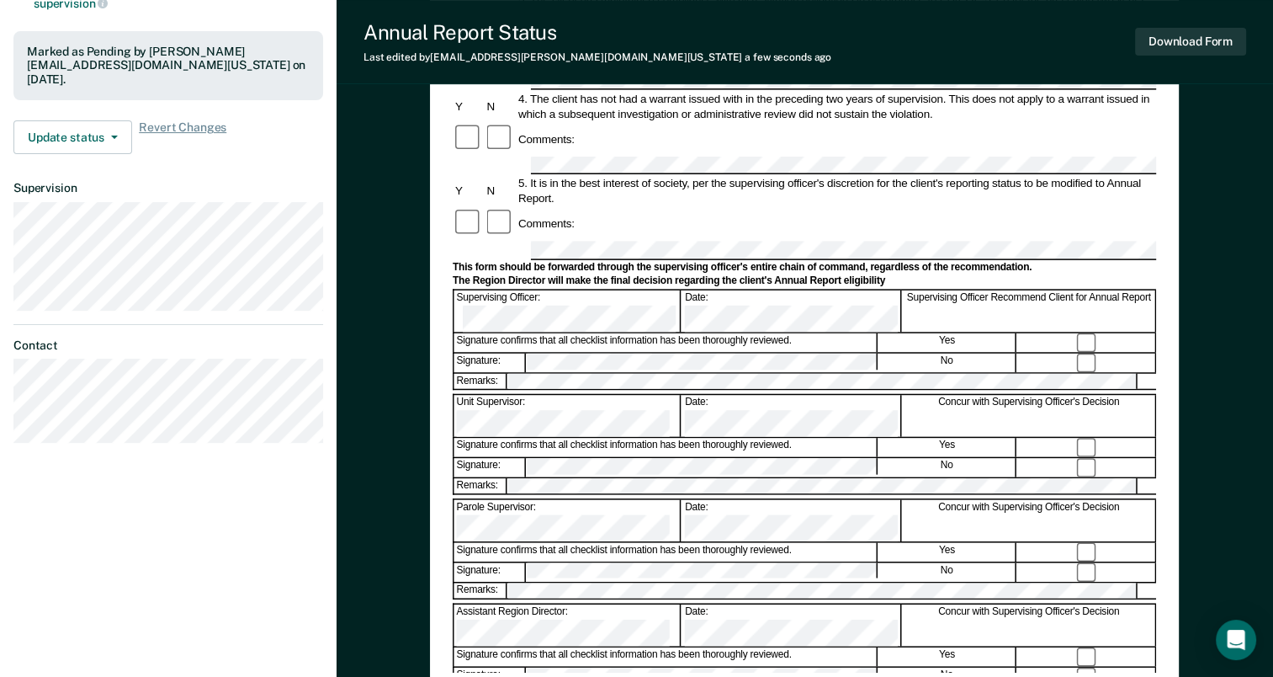
scroll to position [0, 0]
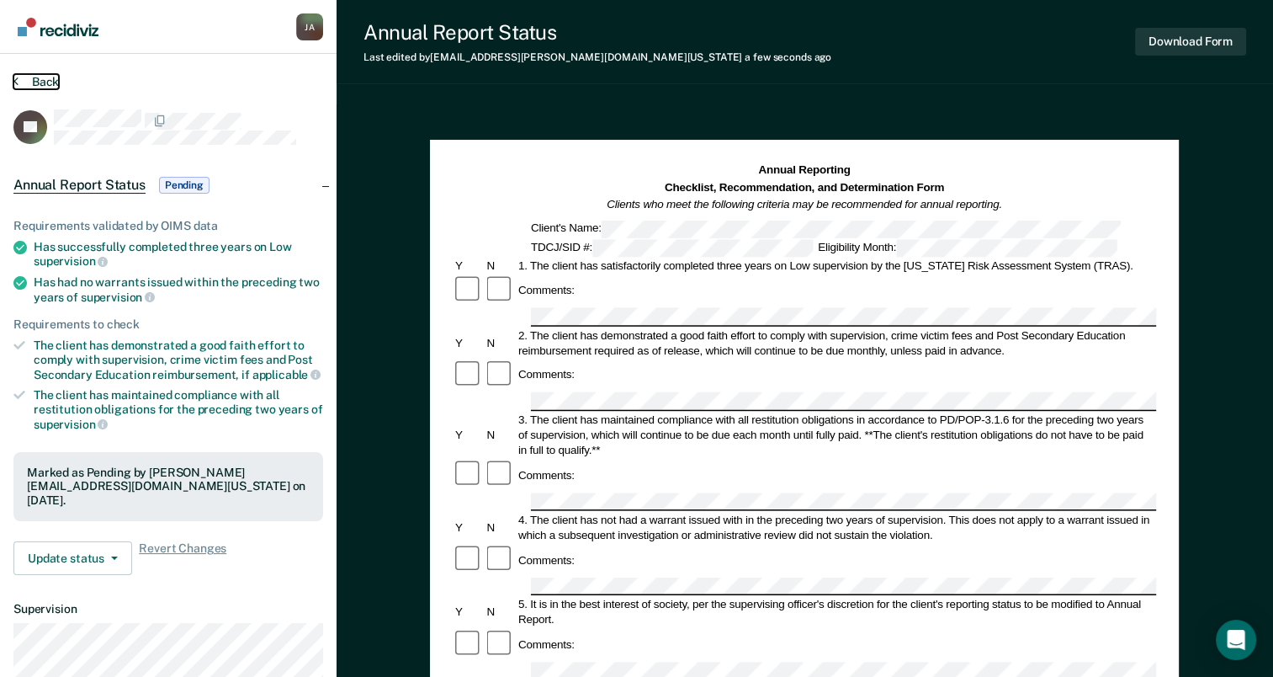
click at [38, 83] on button "Back" at bounding box center [35, 81] width 45 height 15
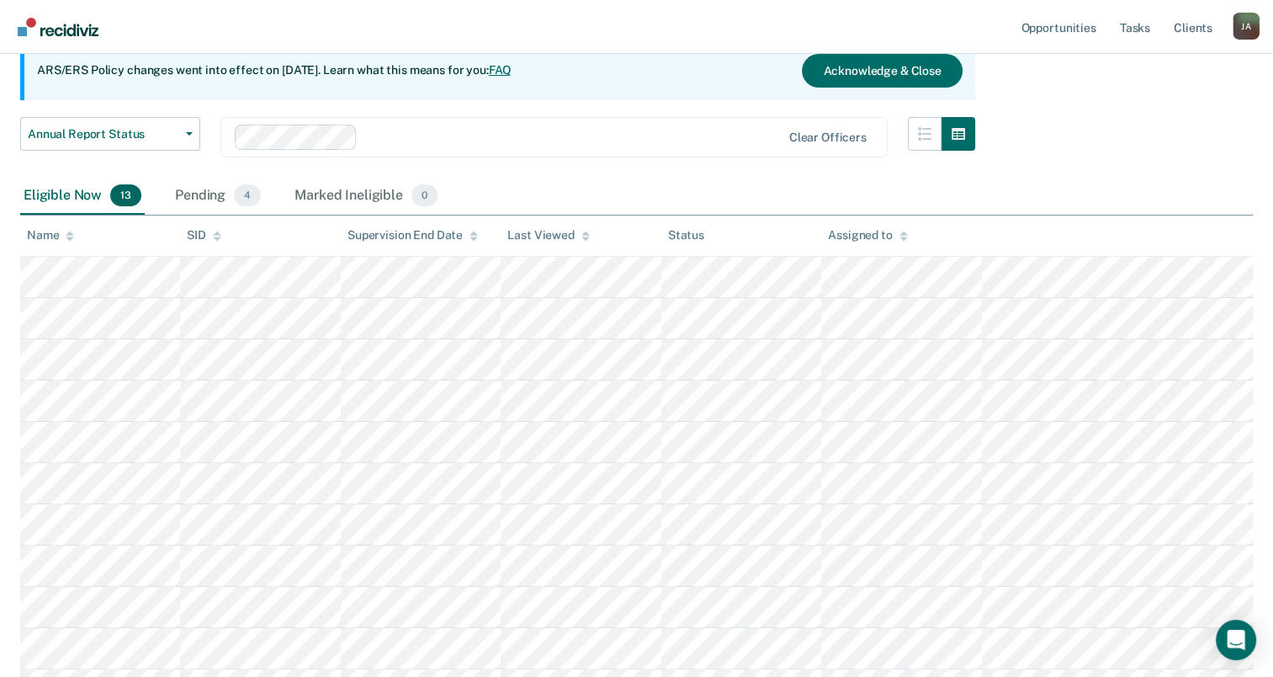
scroll to position [253, 0]
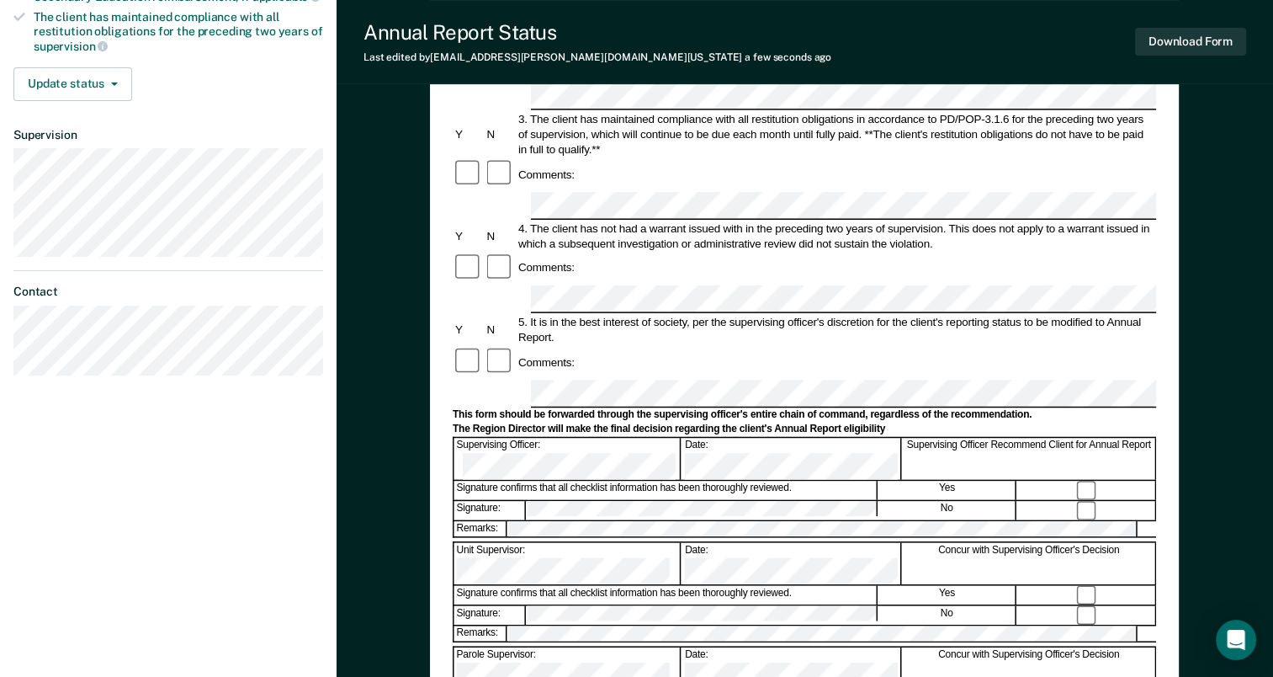
scroll to position [317, 0]
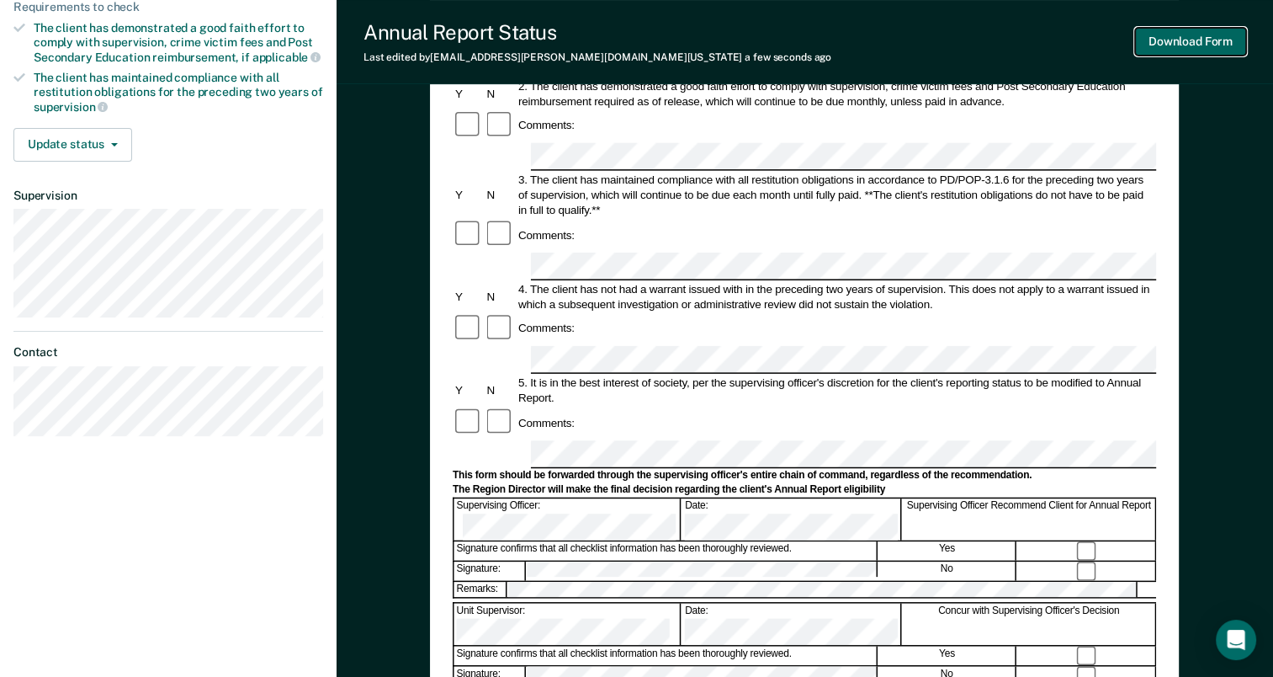
click at [1211, 37] on button "Download Form" at bounding box center [1190, 42] width 111 height 28
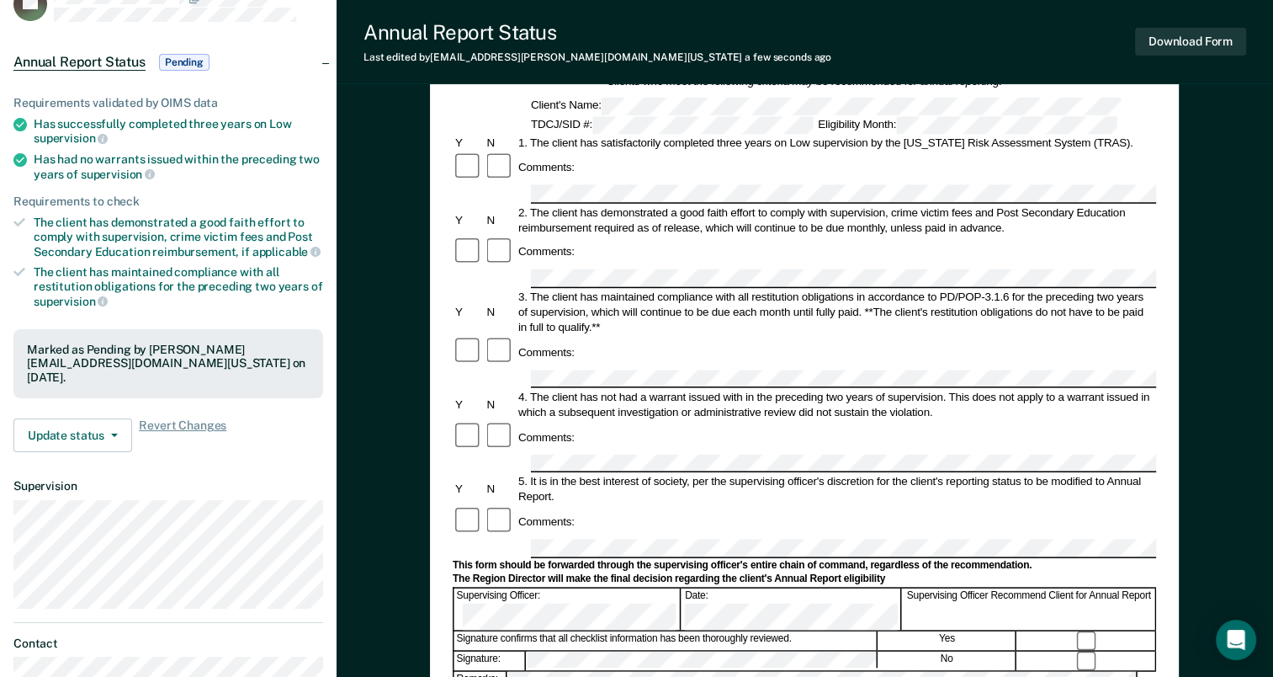
scroll to position [0, 0]
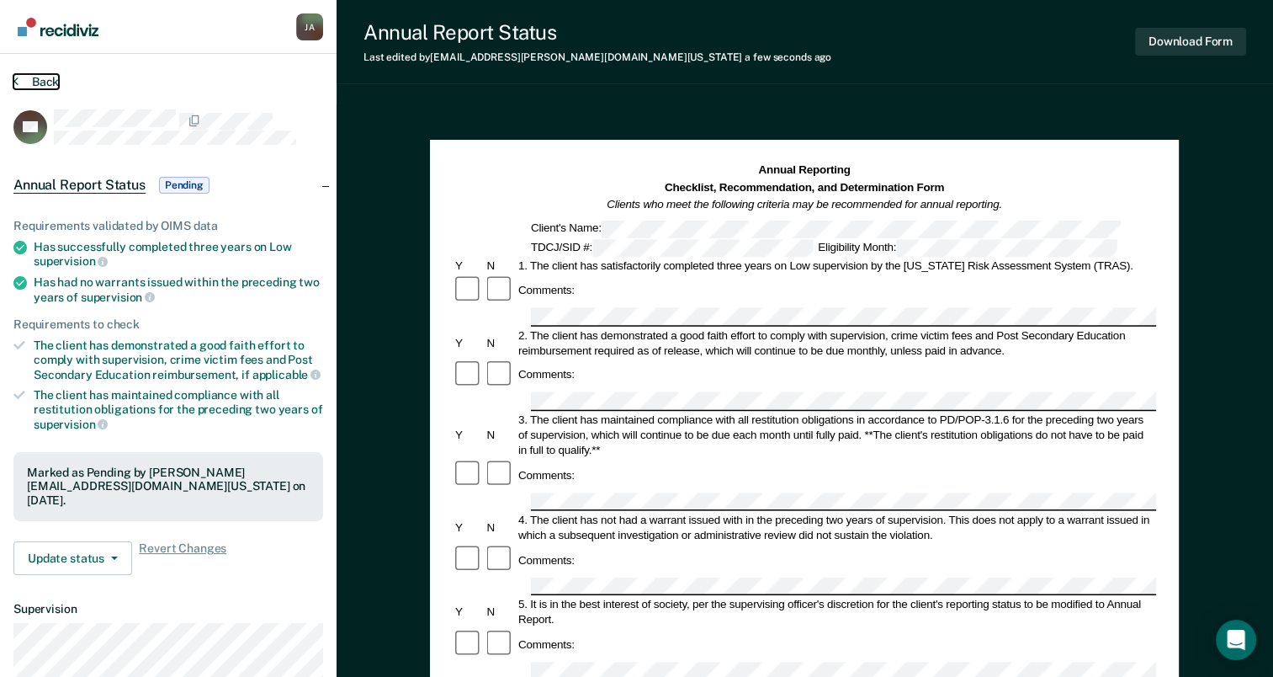
click at [30, 74] on button "Back" at bounding box center [35, 81] width 45 height 15
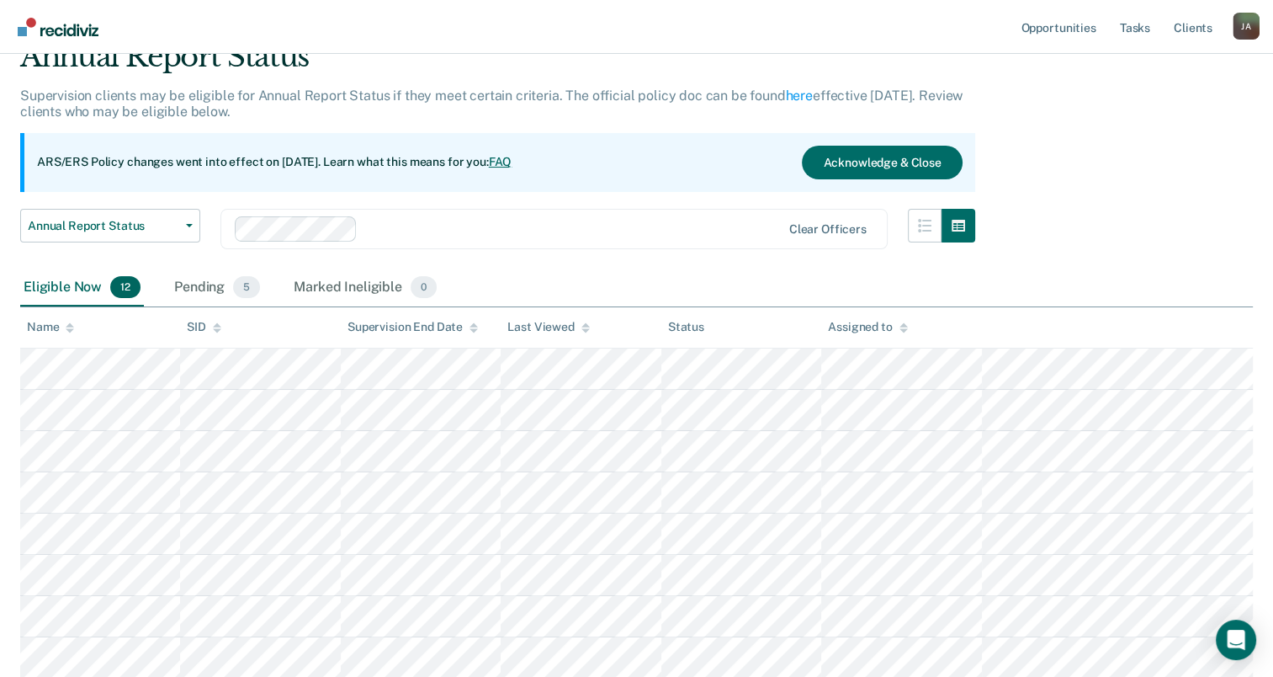
scroll to position [337, 0]
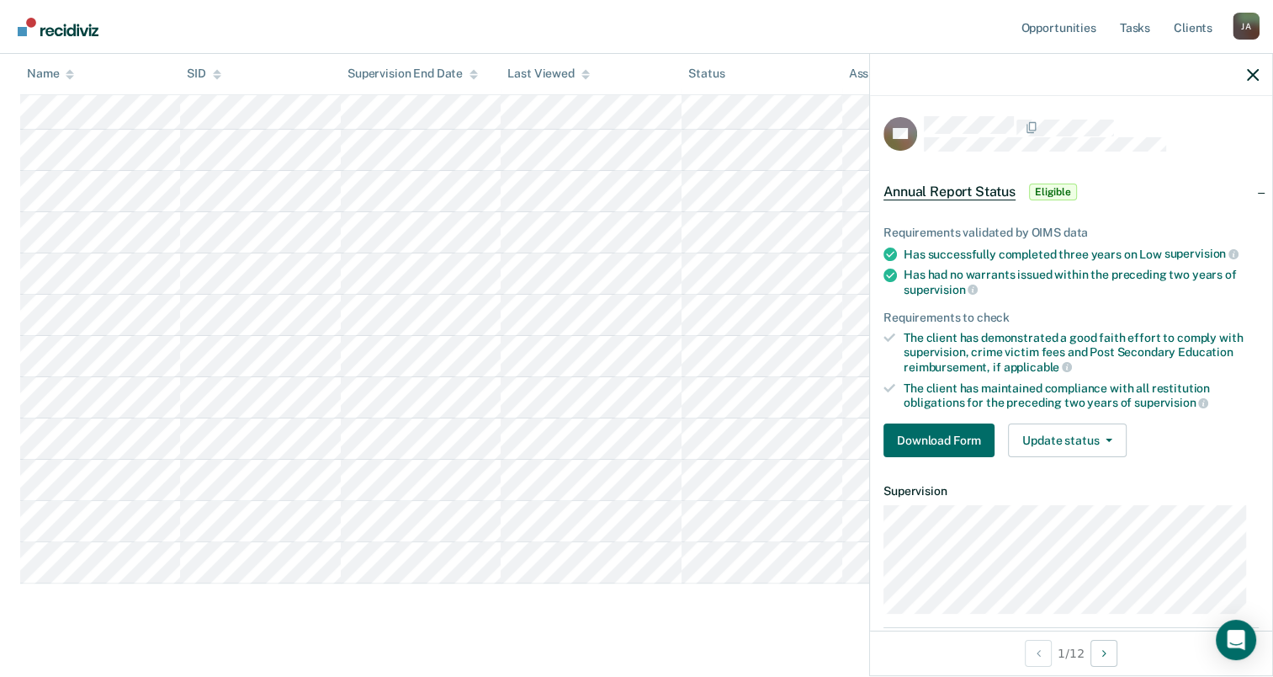
click at [1261, 76] on div at bounding box center [1071, 75] width 402 height 42
click at [1255, 71] on icon "button" at bounding box center [1253, 75] width 12 height 12
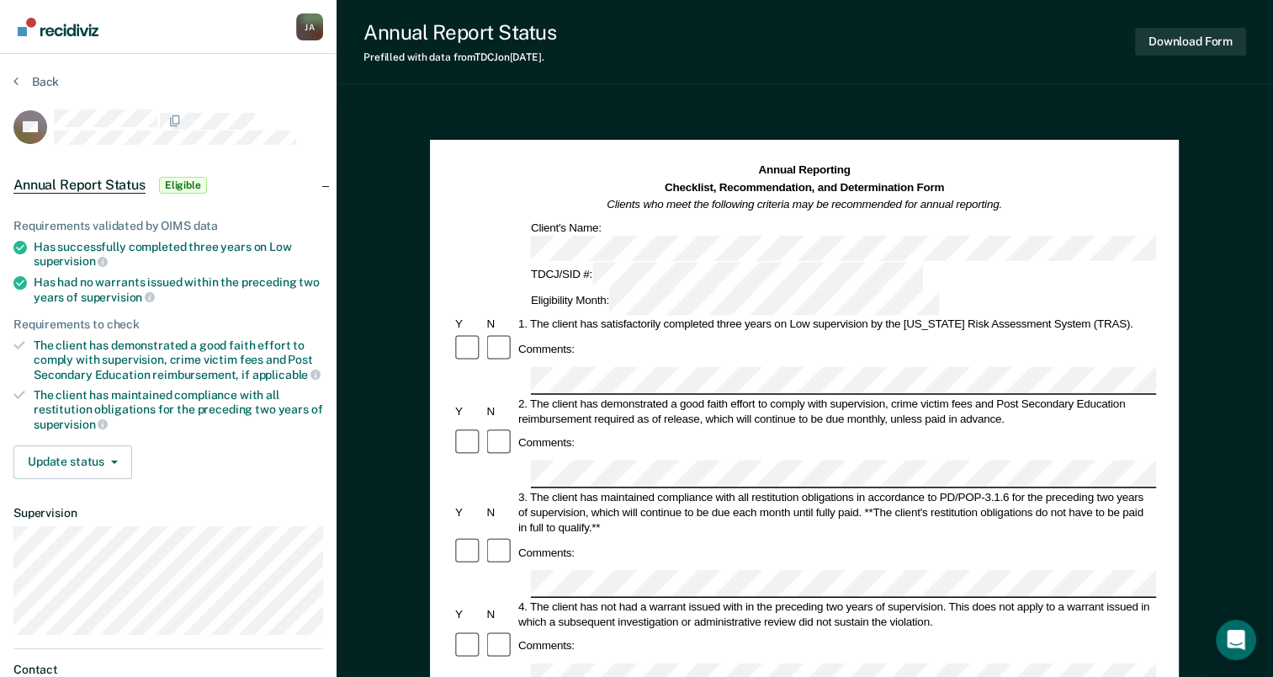
drag, startPoint x: 316, startPoint y: 260, endPoint x: 238, endPoint y: 107, distance: 171.6
click at [238, 107] on div "Back" at bounding box center [168, 91] width 310 height 35
